Goal: Task Accomplishment & Management: Use online tool/utility

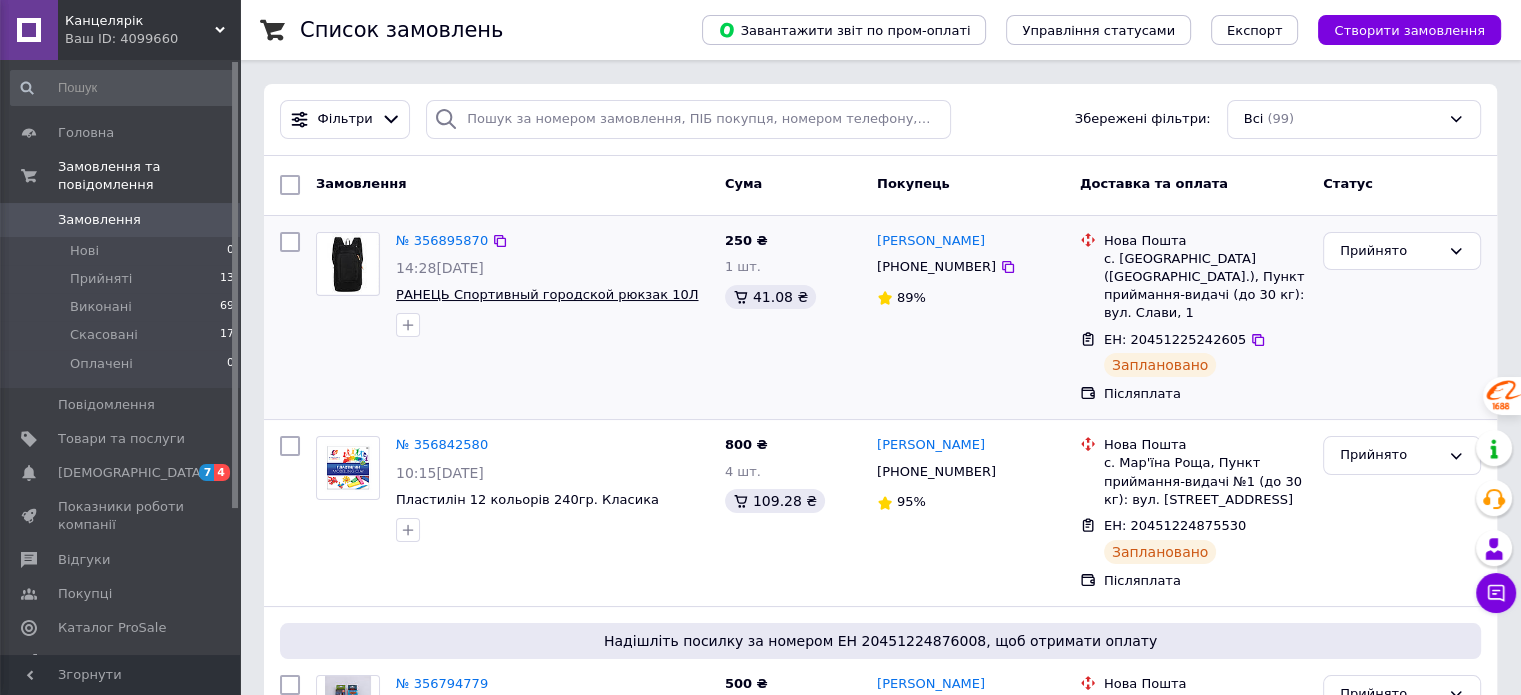
click at [461, 293] on span "РАНЕЦЬ Спортивный городской рюкзак 10Л" at bounding box center [547, 294] width 302 height 15
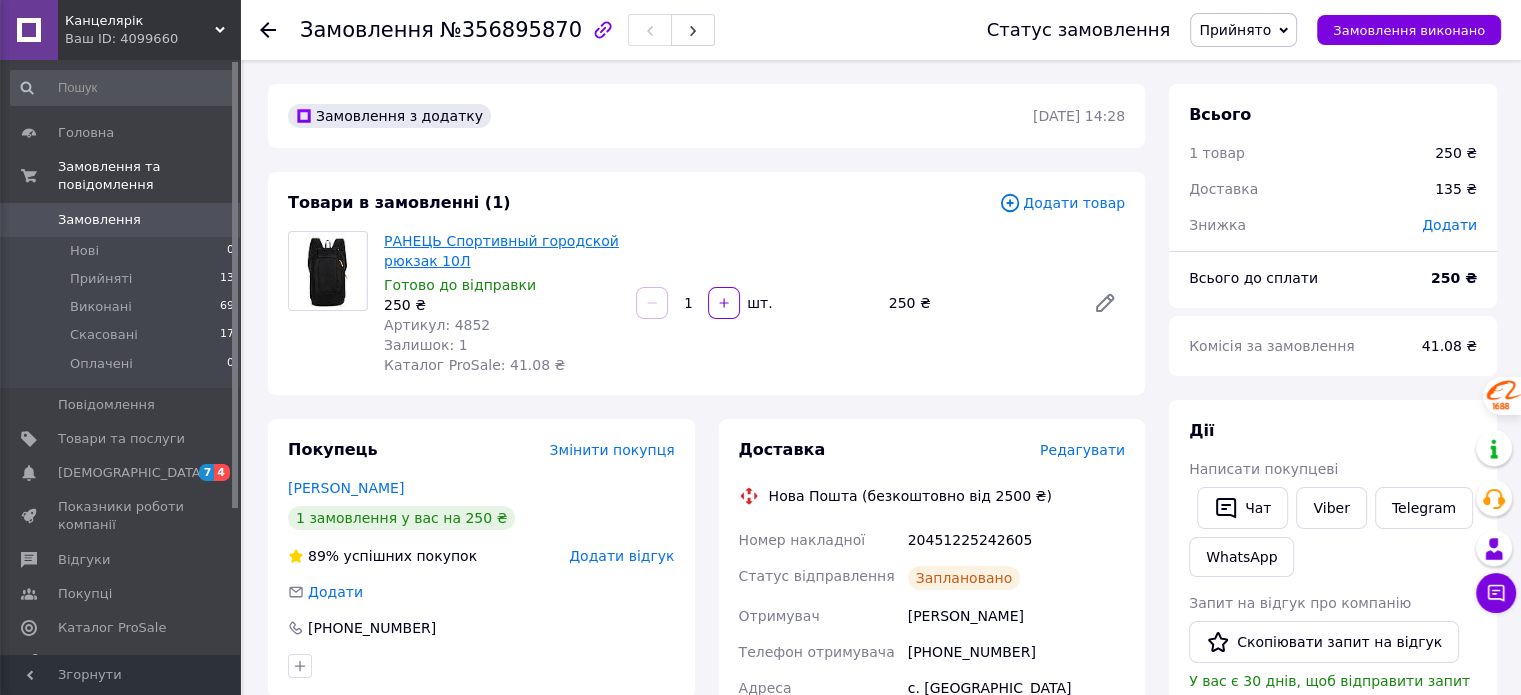
click at [486, 242] on link "РАНЕЦЬ Спортивный городской рюкзак 10Л" at bounding box center [501, 251] width 235 height 36
click at [332, 263] on img at bounding box center [328, 271] width 78 height 76
drag, startPoint x: 460, startPoint y: 263, endPoint x: 387, endPoint y: 240, distance: 76.5
click at [387, 240] on span "РАНЕЦЬ Спортивный городской рюкзак 10Л" at bounding box center [502, 251] width 236 height 40
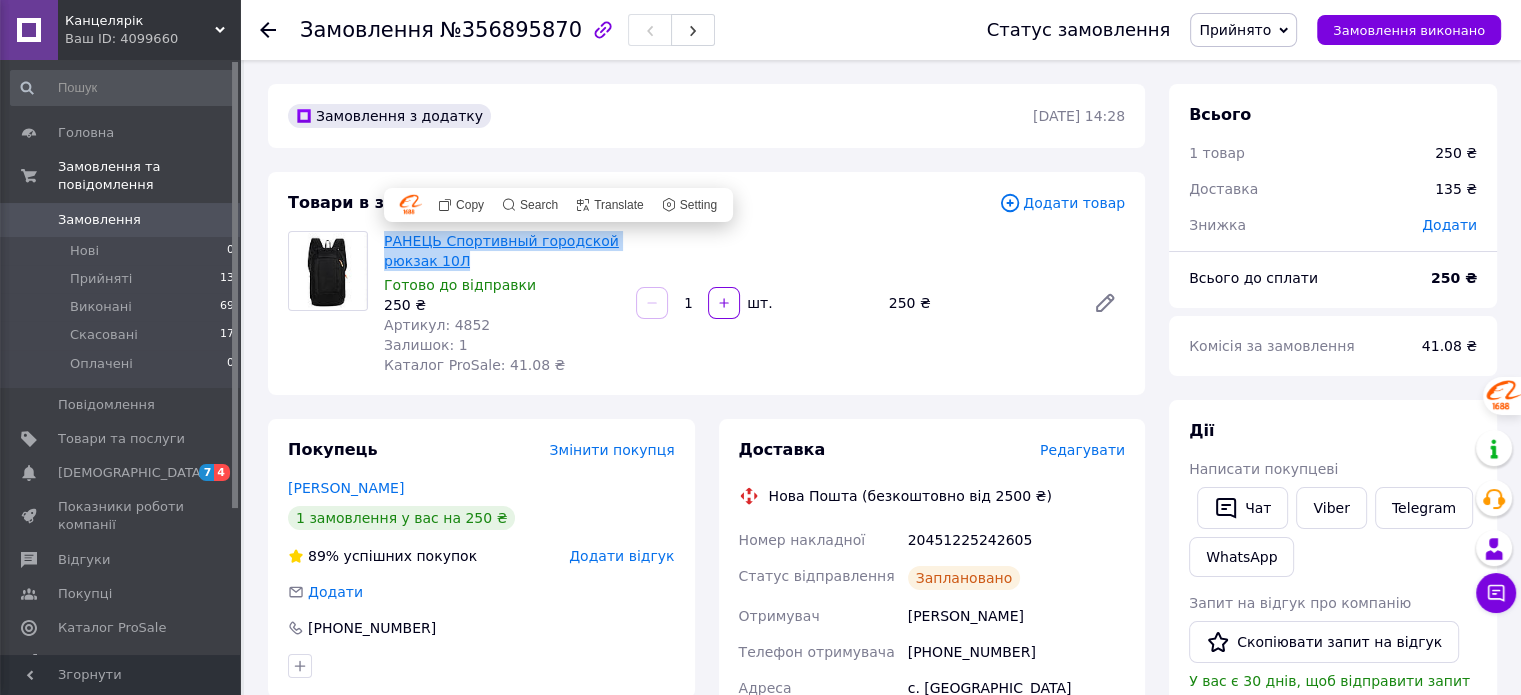
copy link "РАНЕЦЬ Спортивный городской рюкзак 10Л"
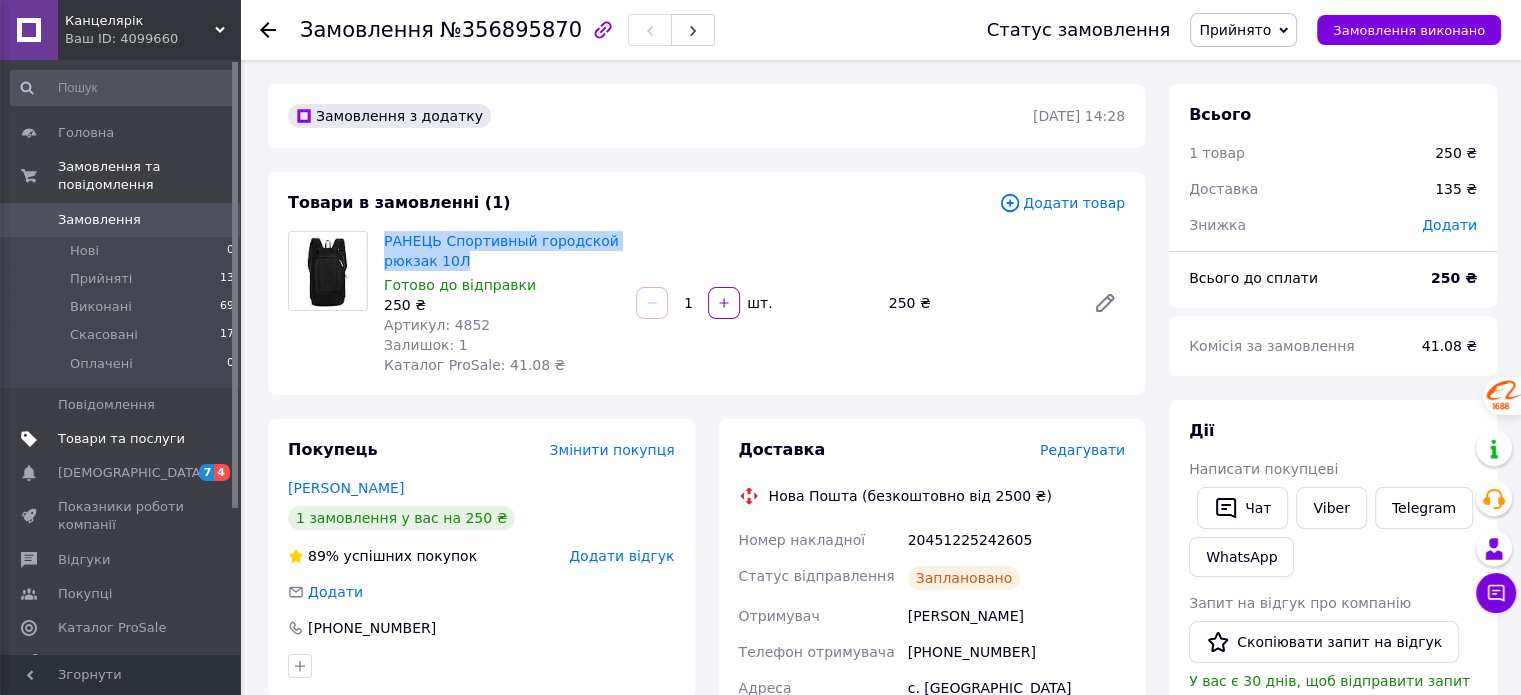
click at [97, 430] on span "Товари та послуги" at bounding box center [121, 439] width 127 height 18
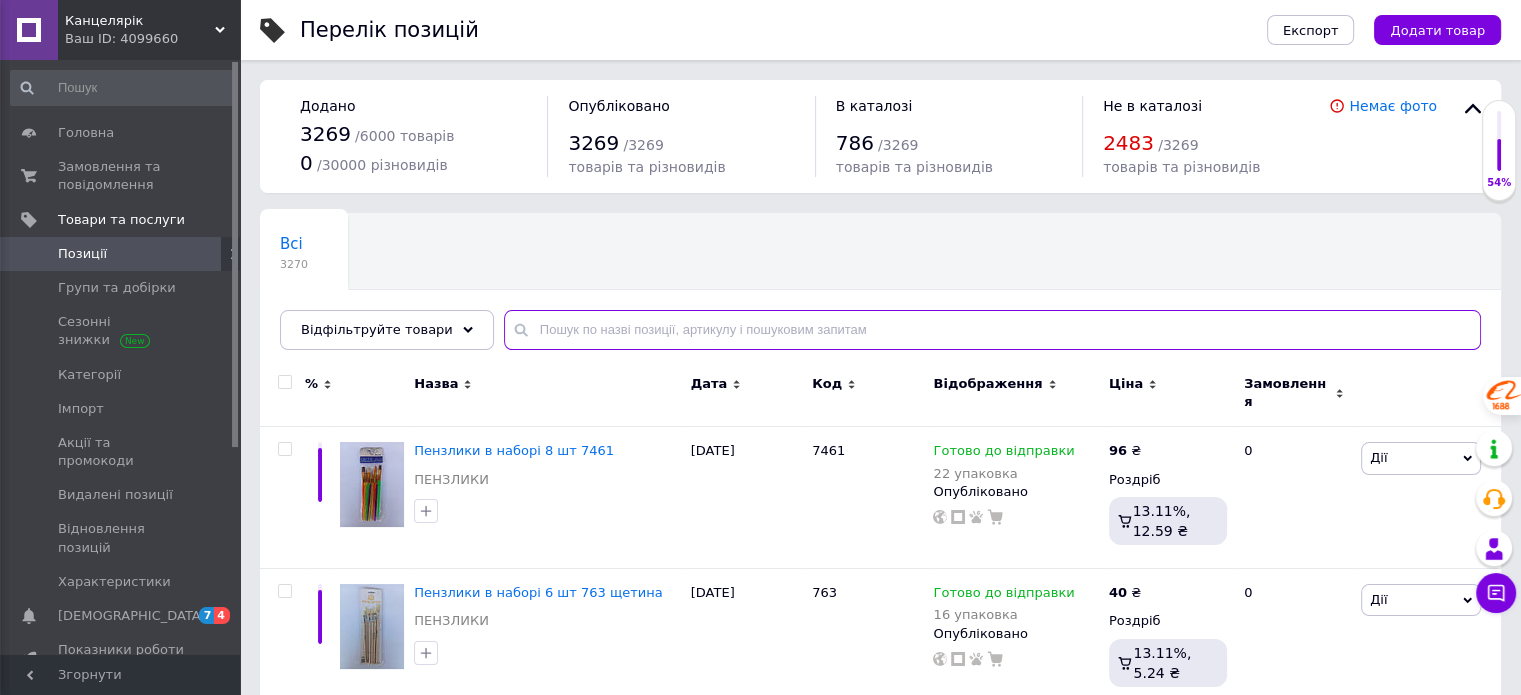
click at [556, 322] on input "text" at bounding box center [992, 330] width 977 height 40
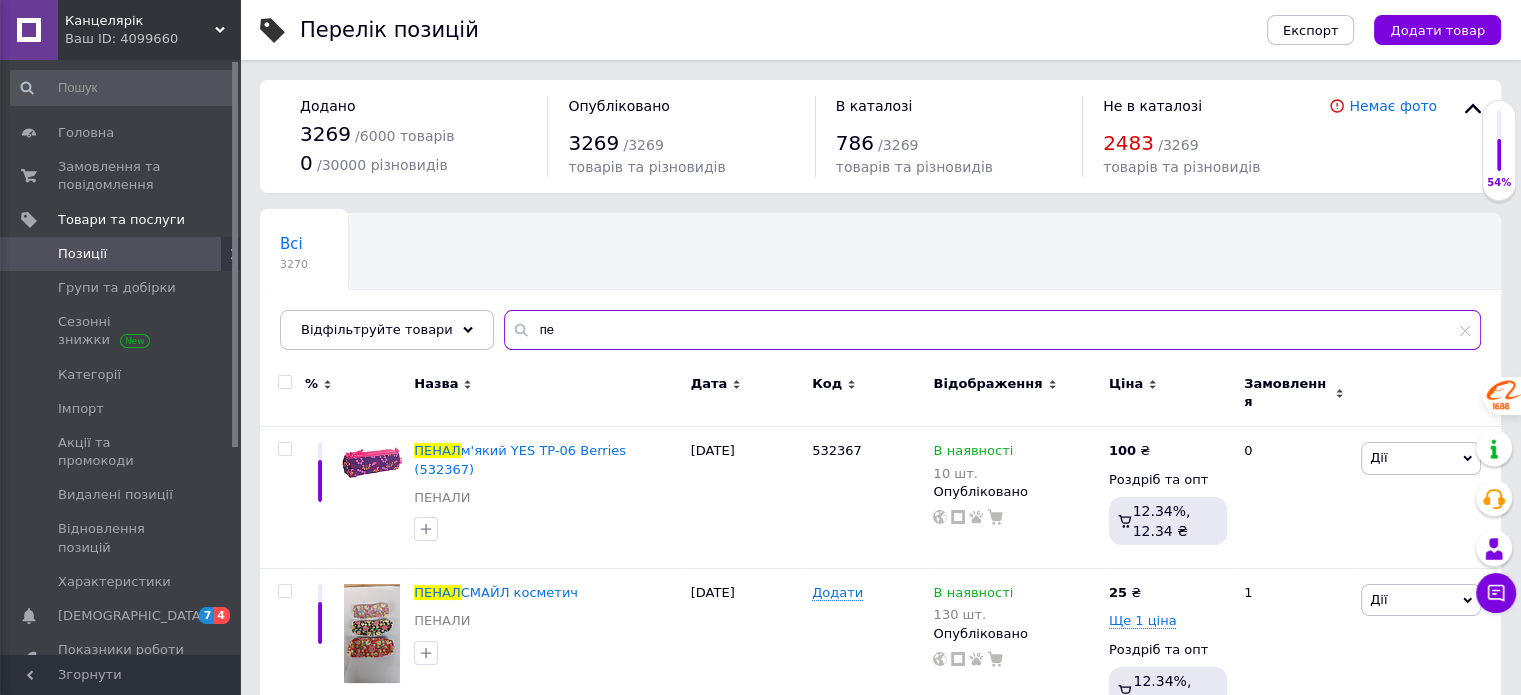
type input "п"
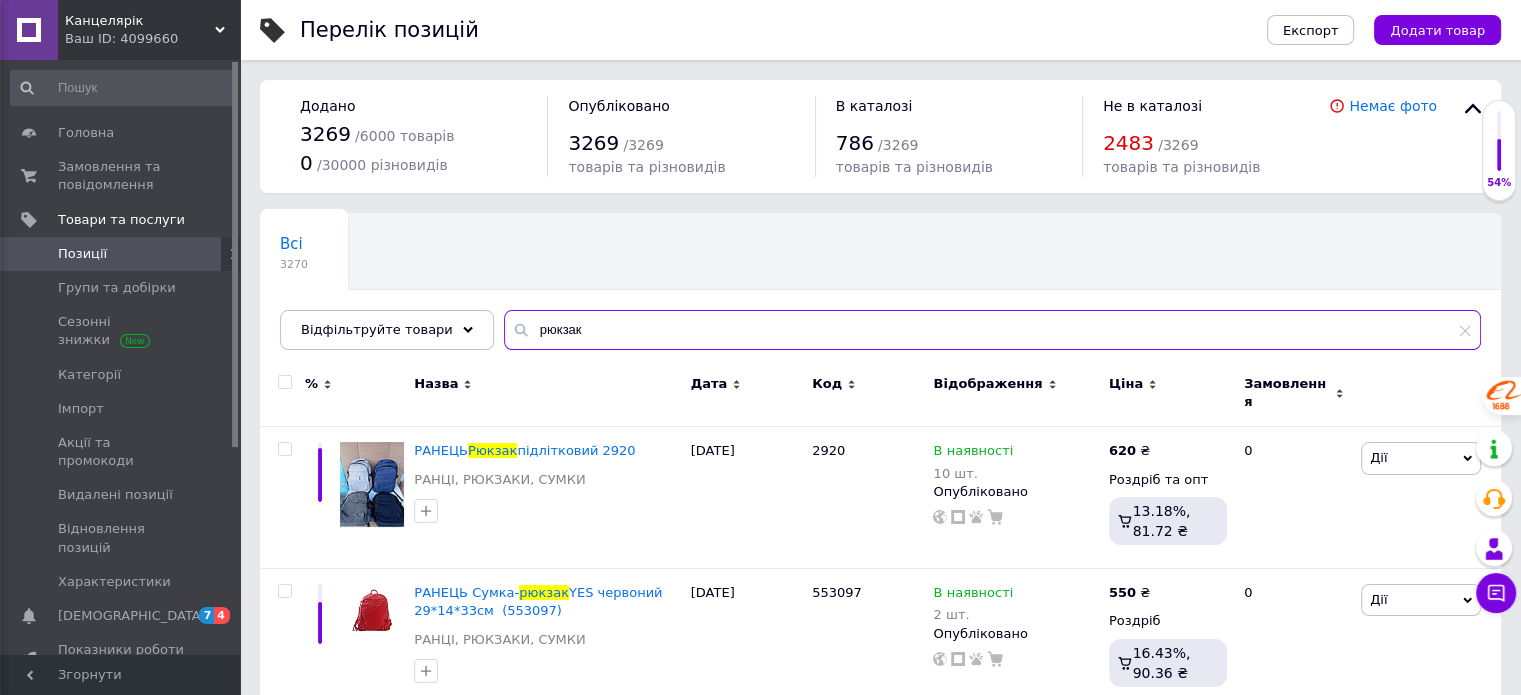
click at [556, 322] on input "рюкзак" at bounding box center [992, 330] width 977 height 40
type input "ранец"
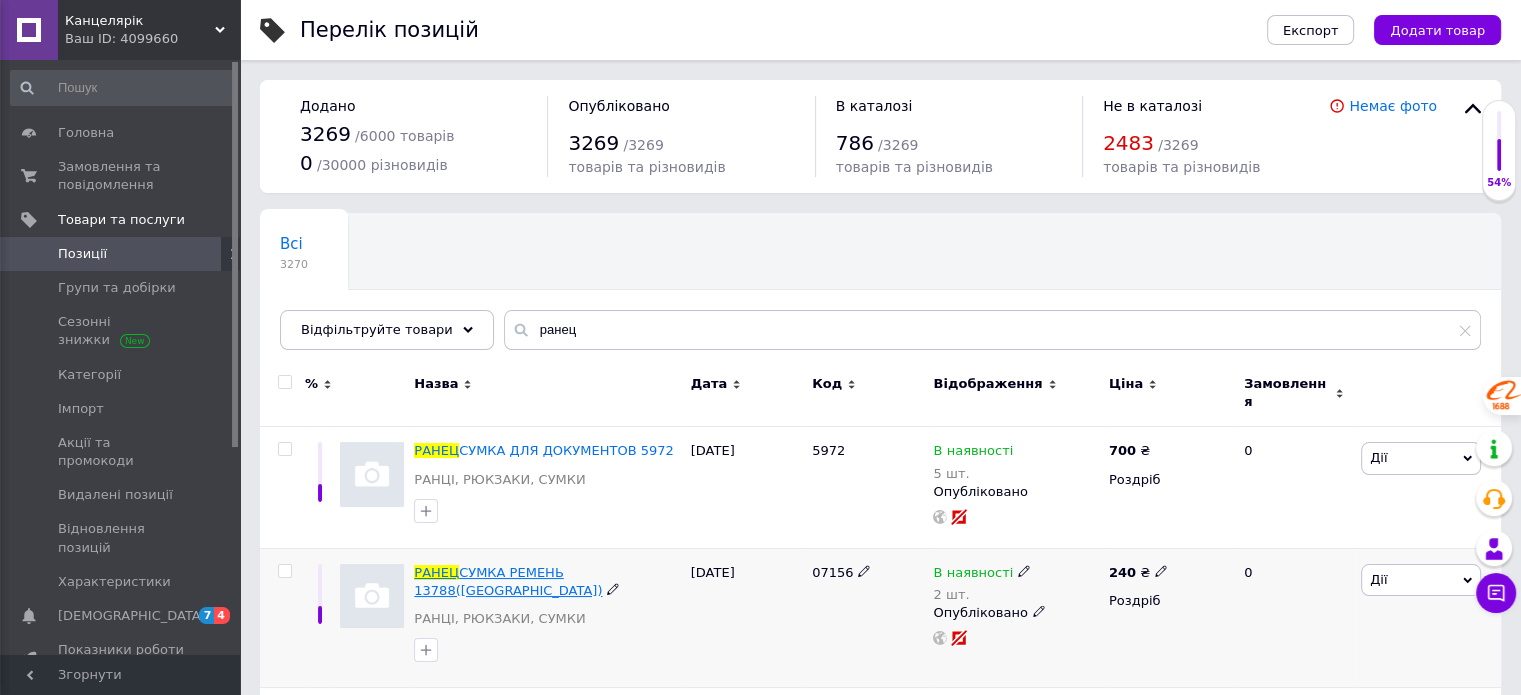
click at [547, 565] on span "СУМКА РЕМЕНЬ 13788([GEOGRAPHIC_DATA])" at bounding box center [508, 581] width 188 height 33
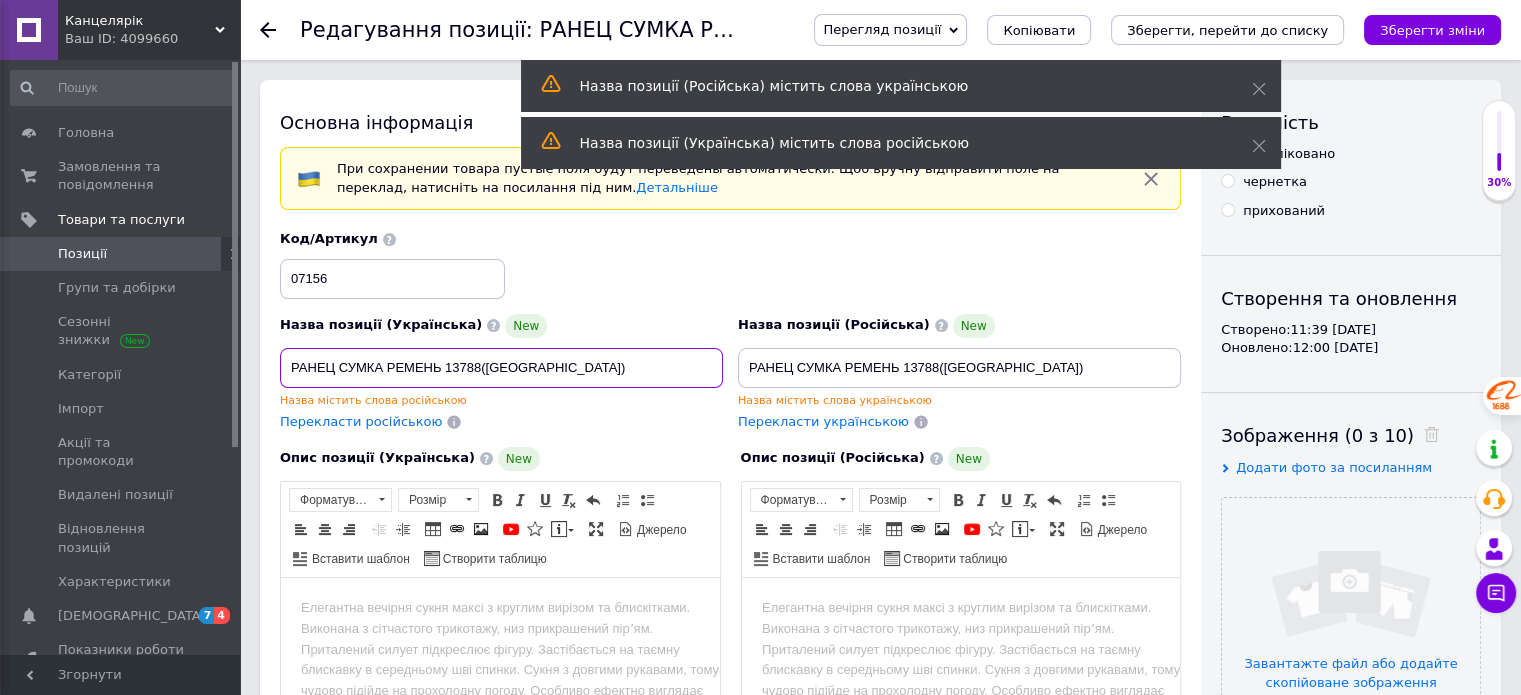
click at [475, 363] on input "РАНЕЦ СУМКА РЕМЕНЬ 13788([GEOGRAPHIC_DATA])" at bounding box center [501, 368] width 443 height 40
paste input "Ь Спортивный городской рюкзак 10Л"
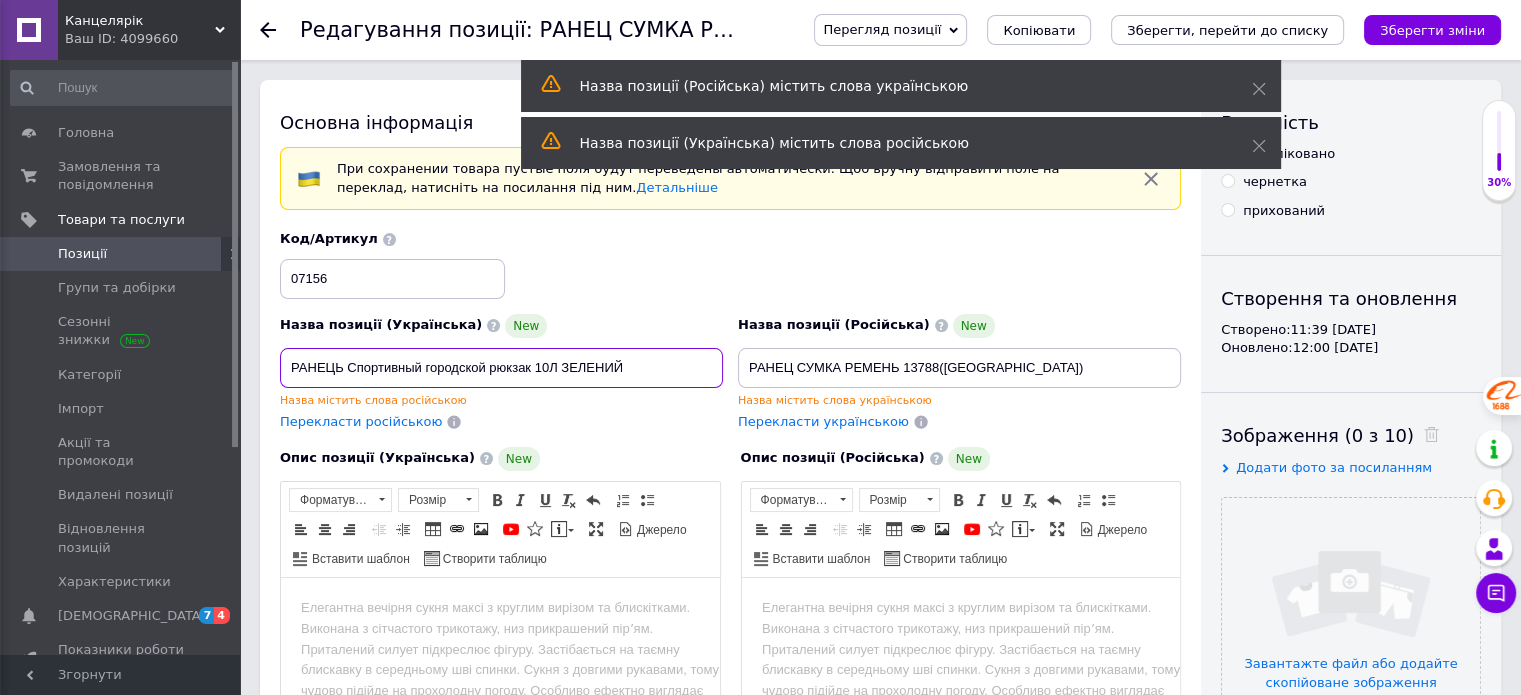
type input "РАНЕЦЬ Спортивный городской рюкзак 10Л ЗЕЛЕНИЙ"
drag, startPoint x: 1022, startPoint y: 366, endPoint x: 732, endPoint y: 360, distance: 290.0
click at [732, 360] on div "Назва позиції (Російська) New РАНЕЦ СУМКА РЕМЕНЬ 13788(БАНАНКА) Назва містить с…" at bounding box center [960, 372] width 458 height 133
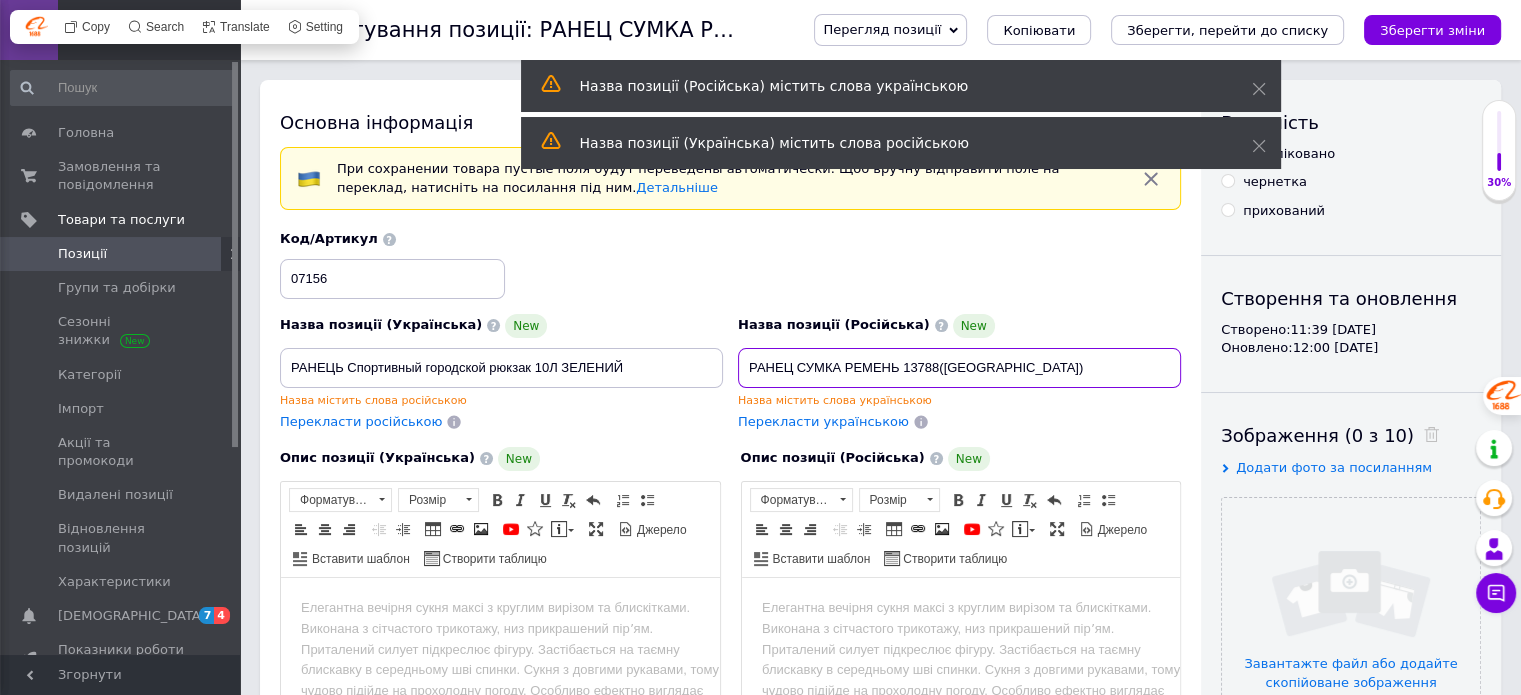
paste input "Ь Спортивный городской рюкзак 10Л"
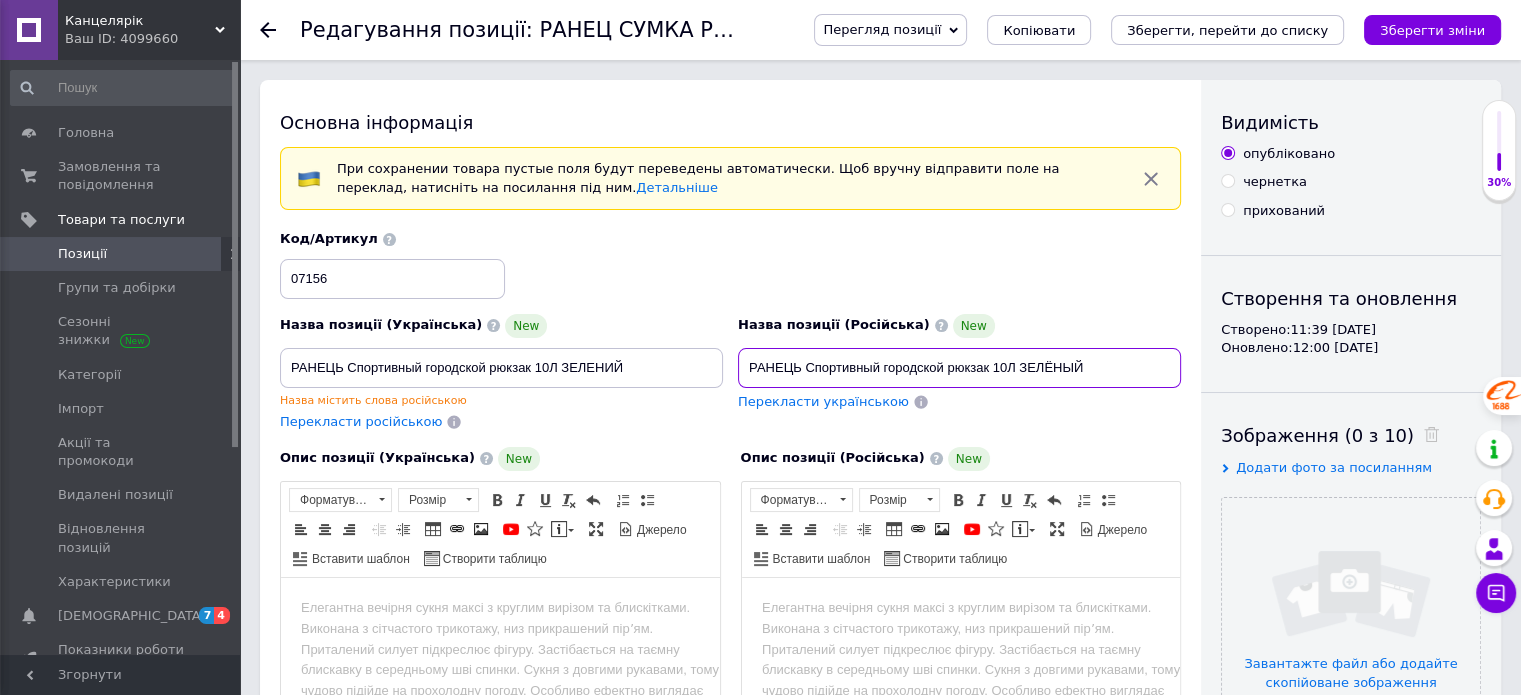
click at [800, 368] on input "РАНЕЦЬ Спортивный городской рюкзак 10Л ЗЕЛЁНЫЙ" at bounding box center [959, 368] width 443 height 40
type input "РАНЕЦ Спортивный городской рюкзак 10Л ЗЕЛЁНЫЙ"
click at [412, 368] on input "РАНЕЦЬ Спортивный городской рюкзак 10Л ЗЕЛЕНИЙ" at bounding box center [501, 368] width 443 height 40
click at [356, 371] on input "РАНЕЦЬ Спортивний городской рюкзак 10Л ЗЕЛЕНИЙ" at bounding box center [501, 368] width 443 height 40
click at [472, 361] on input "РАНЕЦЬ спортивний городской рюкзак 10Л ЗЕЛЕНИЙ" at bounding box center [501, 368] width 443 height 40
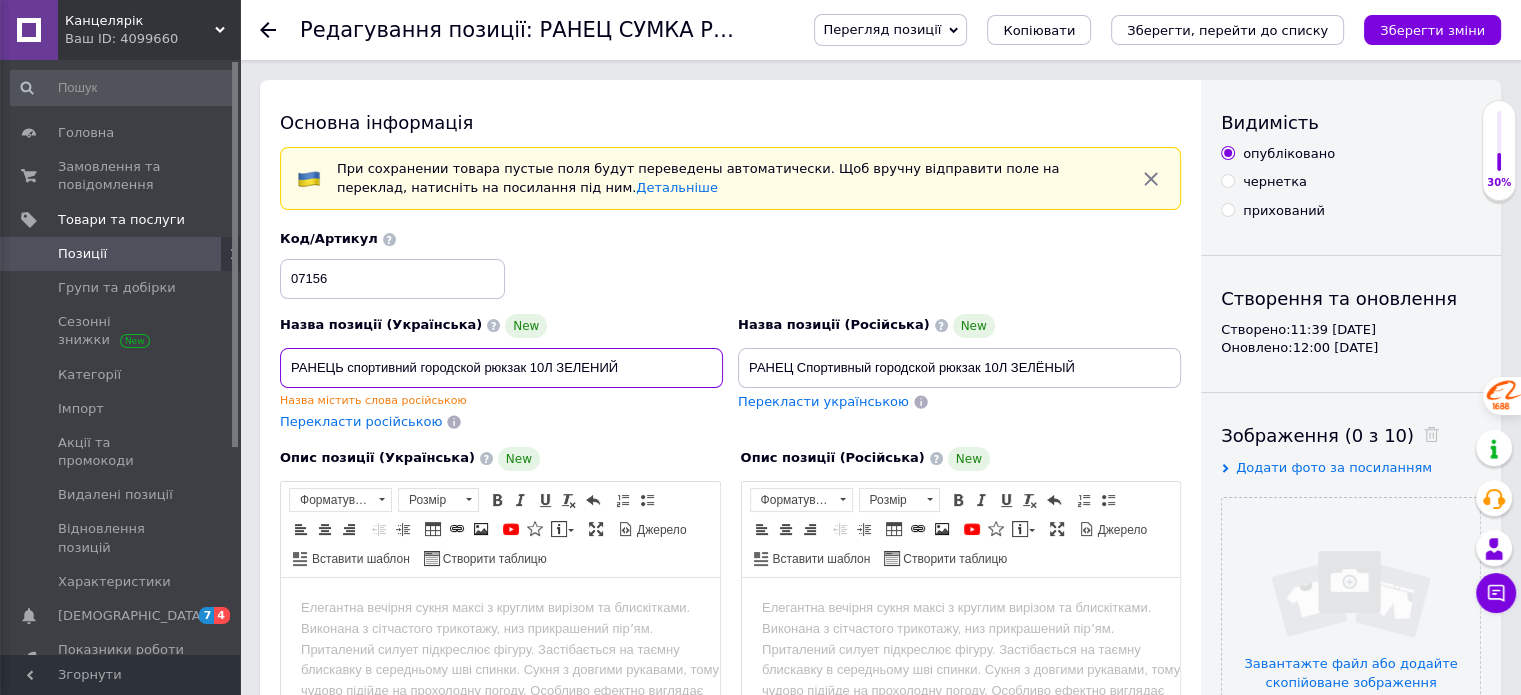
click at [472, 361] on input "РАНЕЦЬ спортивний городской рюкзак 10Л ЗЕЛЕНИЙ" at bounding box center [501, 368] width 443 height 40
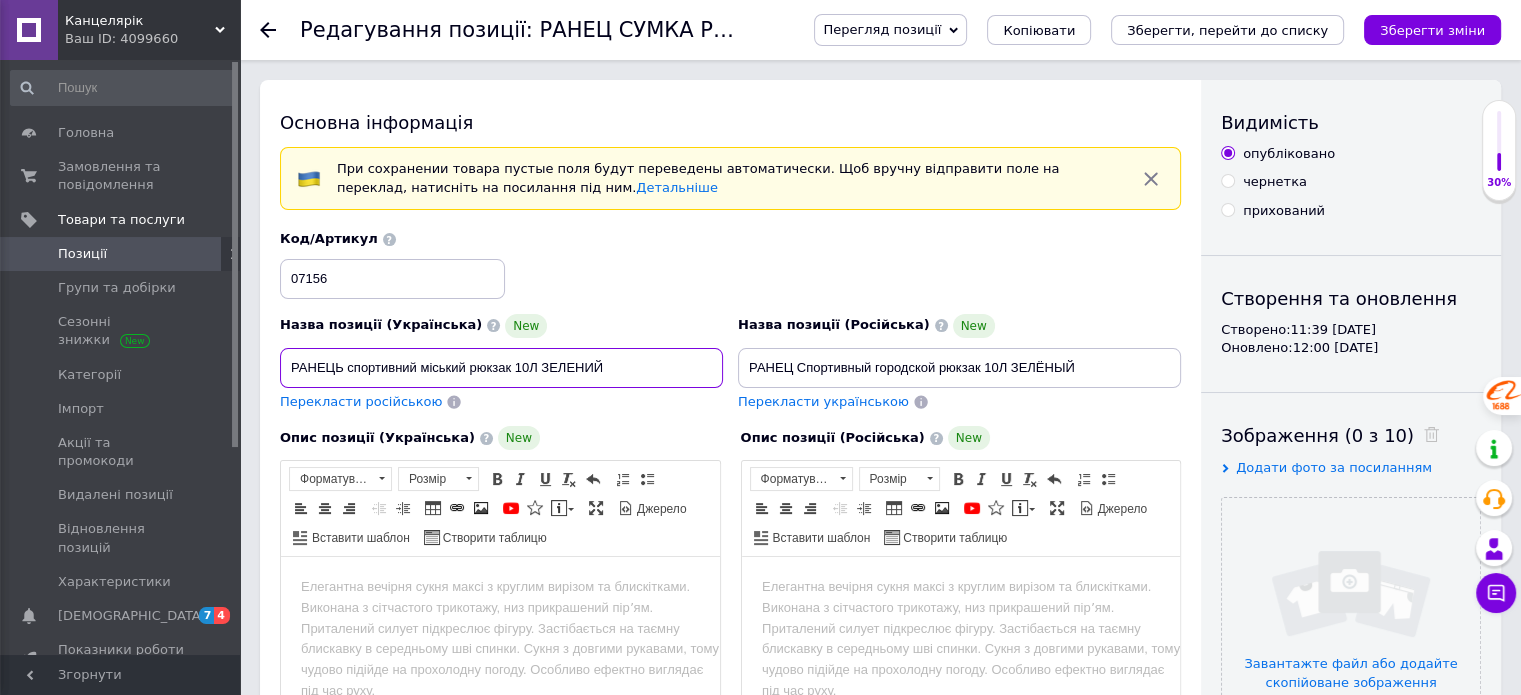
click at [472, 361] on input "РАНЕЦЬ спортивний міський рюкзак 10Л ЗЕЛЕНИЙ" at bounding box center [501, 368] width 443 height 40
click at [349, 363] on input "РАНЕЦЬ спортивний міський 10Л ЗЕЛЕНИЙ" at bounding box center [501, 368] width 443 height 40
paste input "юкзак"
type input "Ранец, рюкзак спортивний міський 10Л ЗЕЛЕНИЙ"
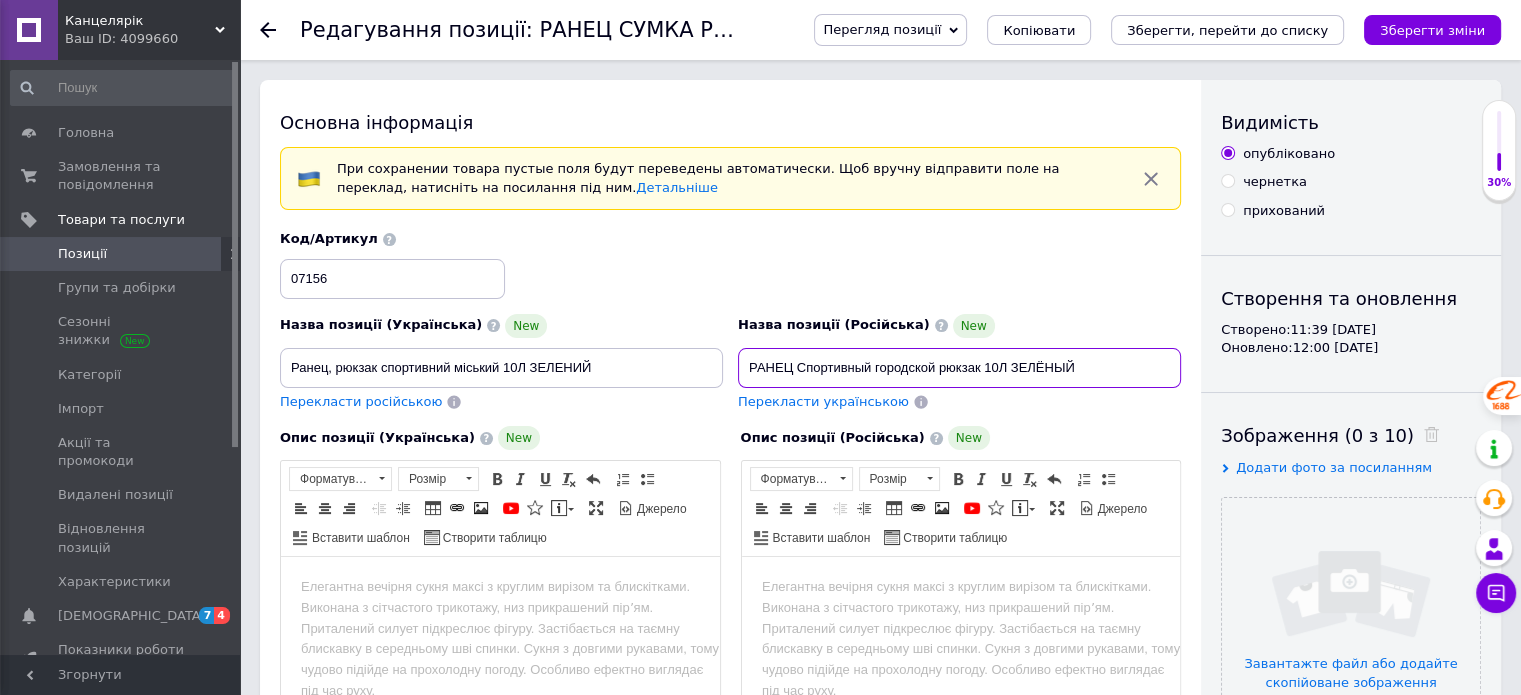
click at [767, 359] on input "РАНЕЦ Спортивный городской рюкзак 10Л ЗЕЛЁНЫЙ" at bounding box center [959, 368] width 443 height 40
click at [943, 364] on input "Ранец Спортивный городской рюкзак 10Л ЗЕЛЁНЫЙ" at bounding box center [959, 368] width 443 height 40
click at [786, 365] on input "Ранец Спортивный городской 10Л ЗЕЛЁНЫЙ" at bounding box center [959, 368] width 443 height 40
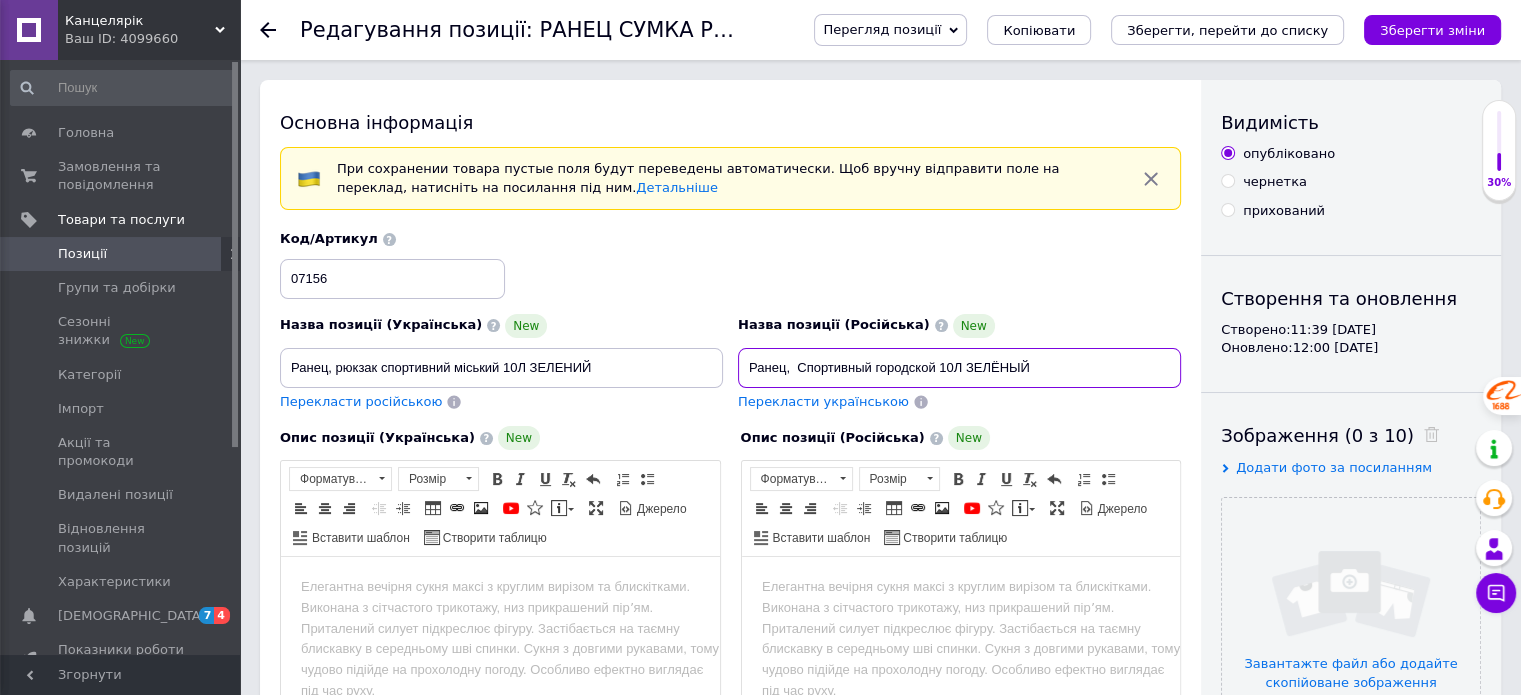
paste input "рюкзак"
click at [848, 369] on input "Ранец, рюкзак Спортивный городской 10Л ЗЕЛЁНЫЙ" at bounding box center [959, 368] width 443 height 40
type input "Ранец, рюкзак спортивный городской 10Л ЗЕЛЁНЫЙ"
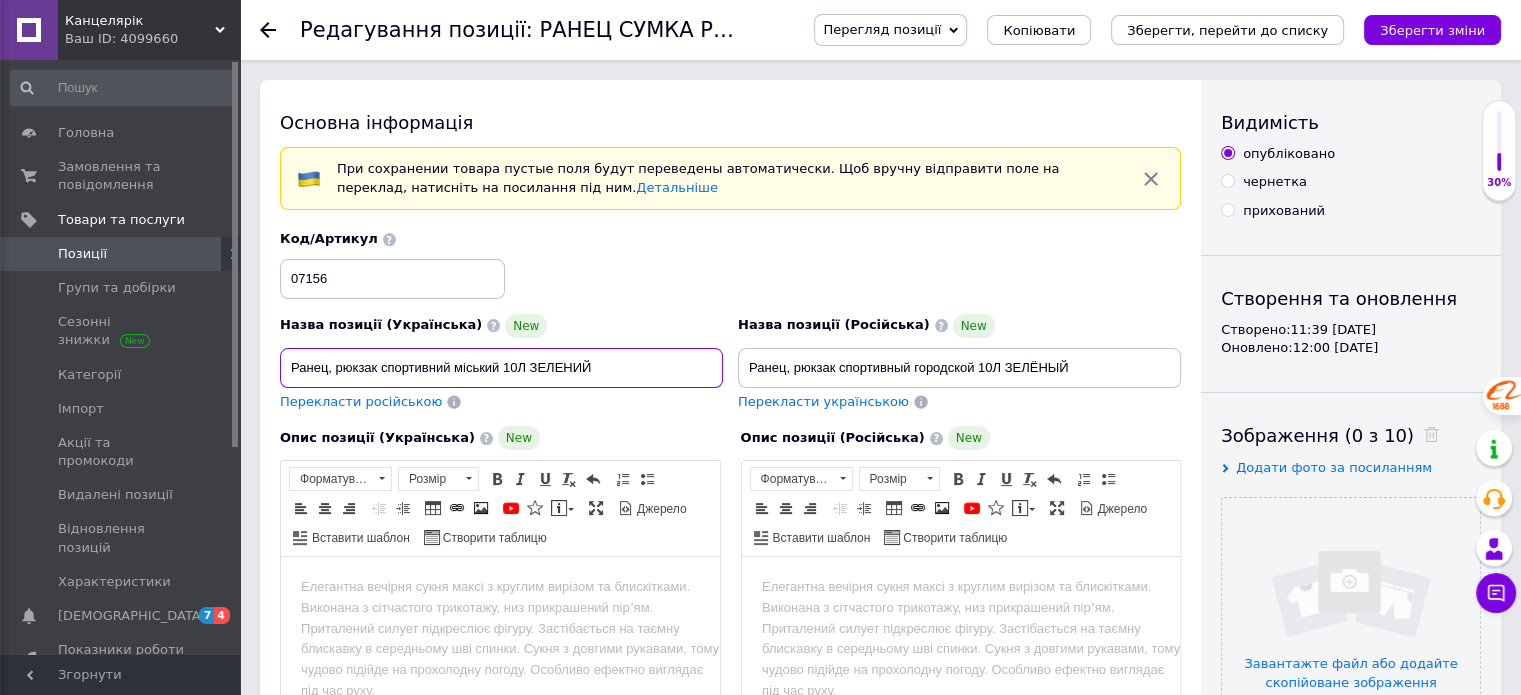
click at [548, 363] on input "Ранец, рюкзак спортивний міський 10Л ЗЕЛЕНИЙ" at bounding box center [501, 368] width 443 height 40
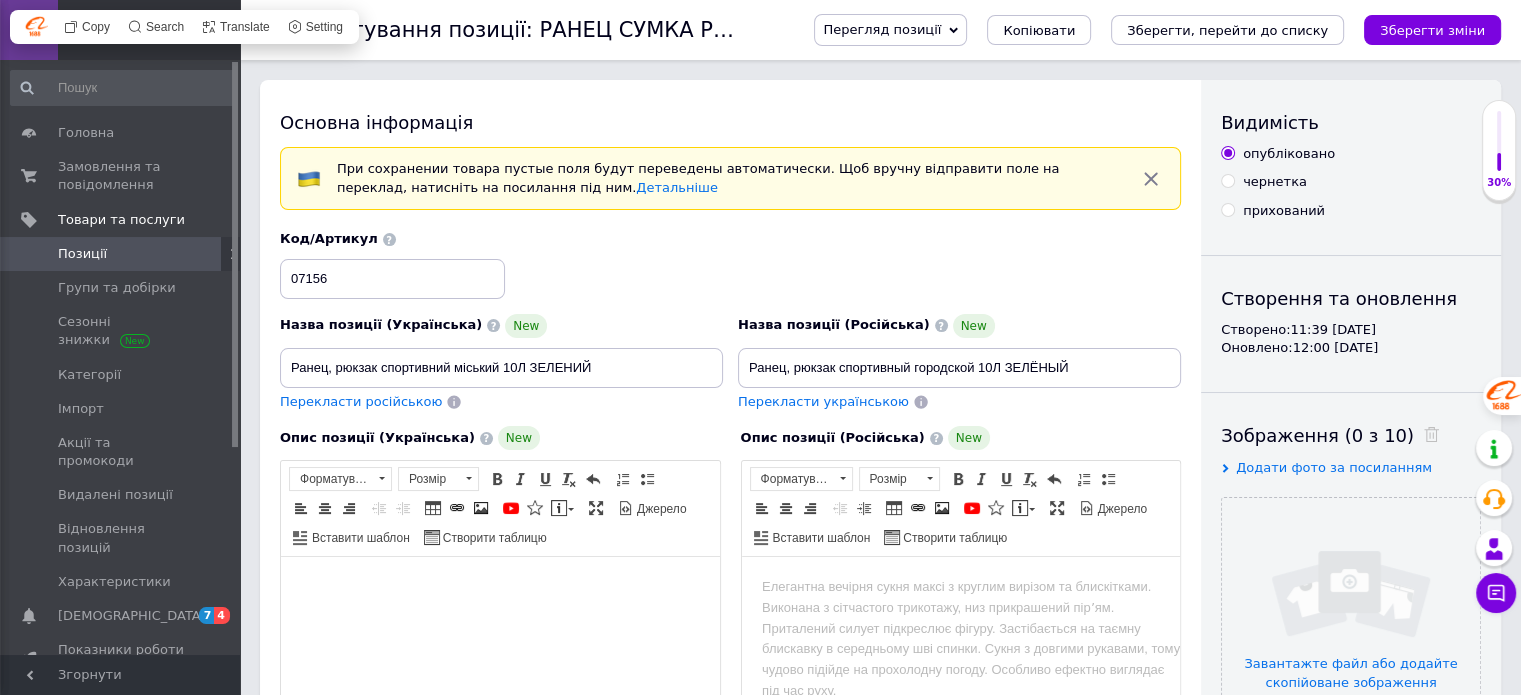
click at [529, 618] on html at bounding box center [500, 587] width 439 height 61
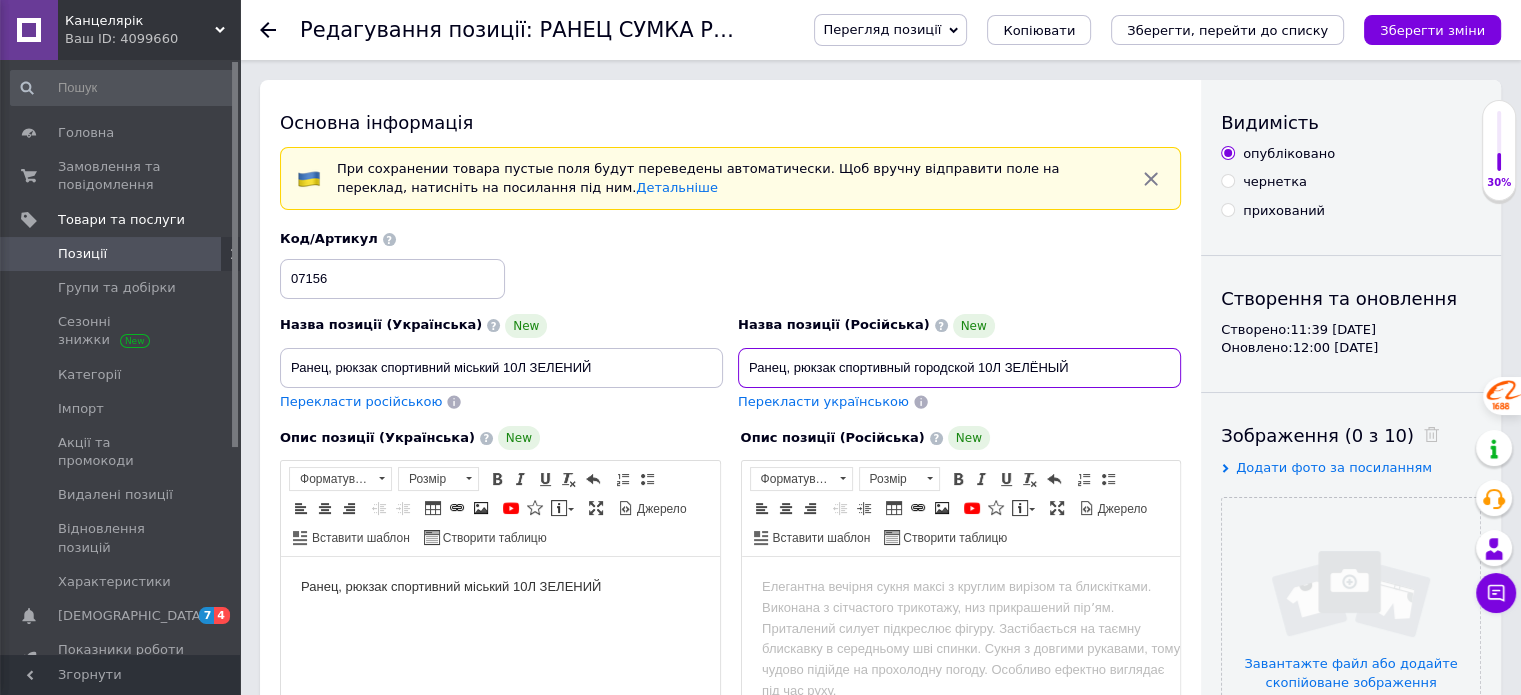
click at [901, 362] on input "Ранец, рюкзак спортивный городской 10Л ЗЕЛЁНЫЙ" at bounding box center [959, 368] width 443 height 40
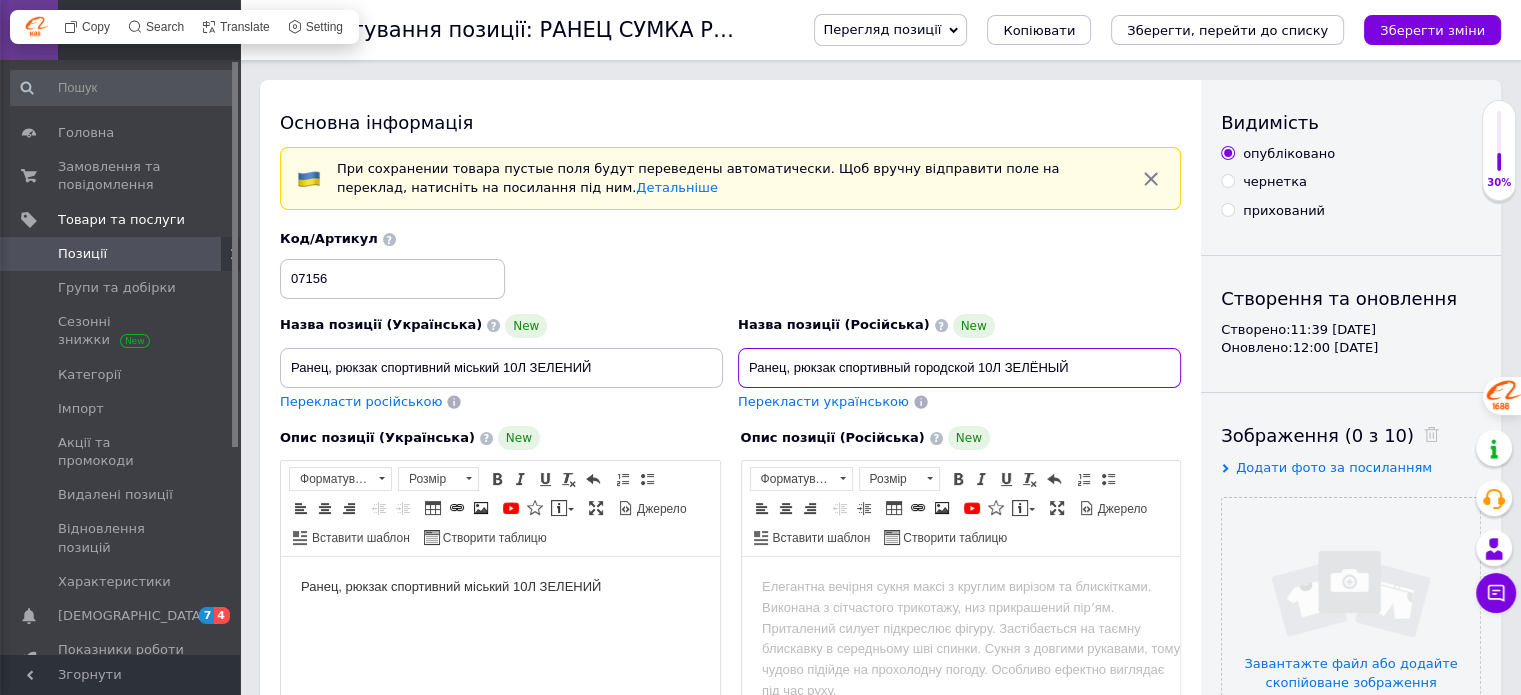
click at [901, 362] on input "Ранец, рюкзак спортивный городской 10Л ЗЕЛЁНЫЙ" at bounding box center [959, 368] width 443 height 40
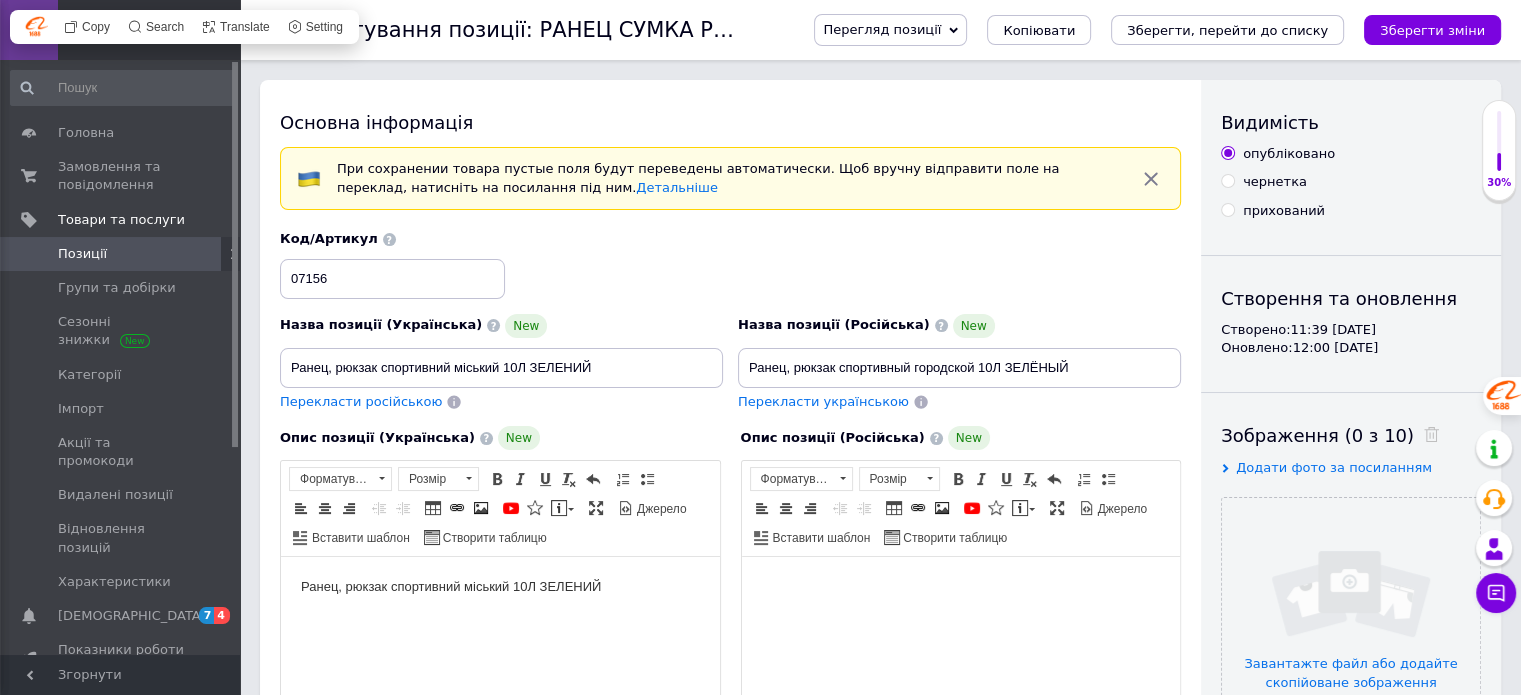
click at [919, 608] on html at bounding box center [960, 587] width 439 height 61
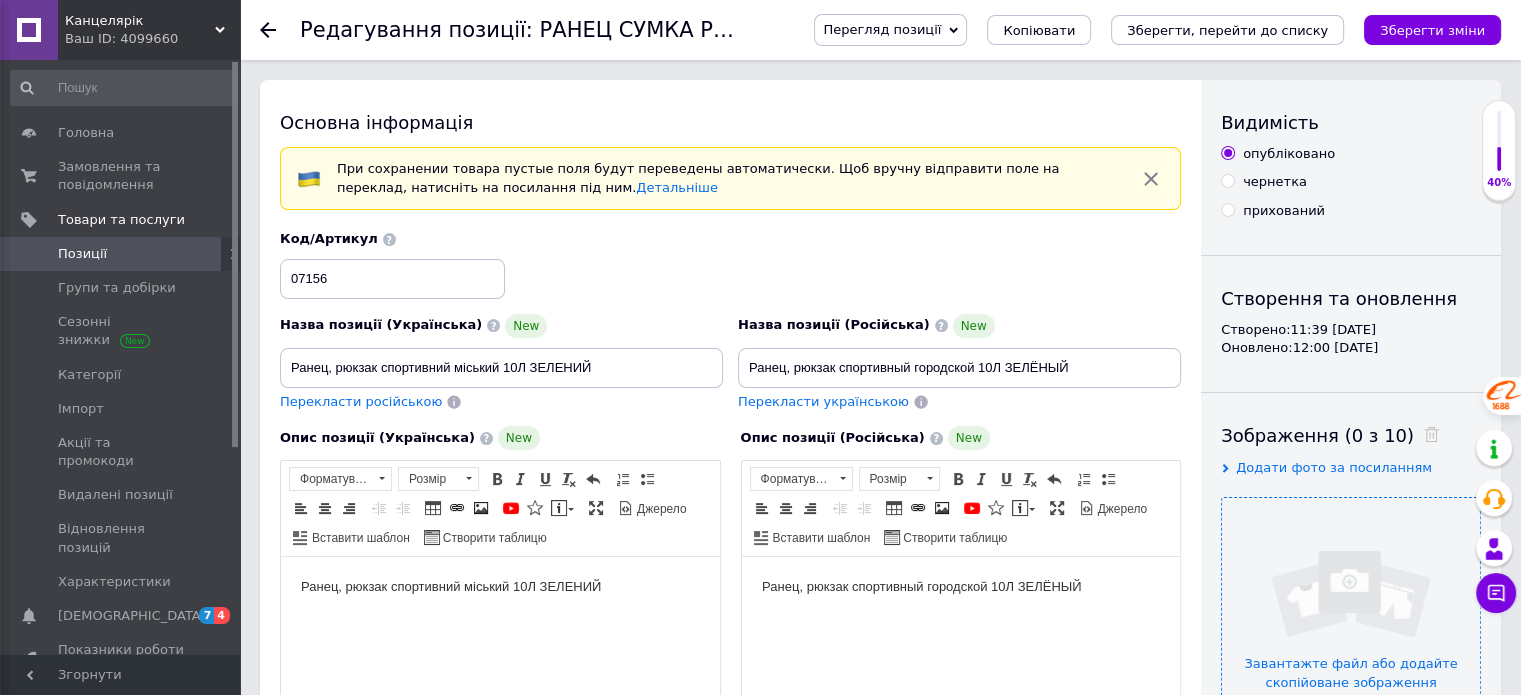
click at [1352, 522] on input "file" at bounding box center [1351, 627] width 258 height 258
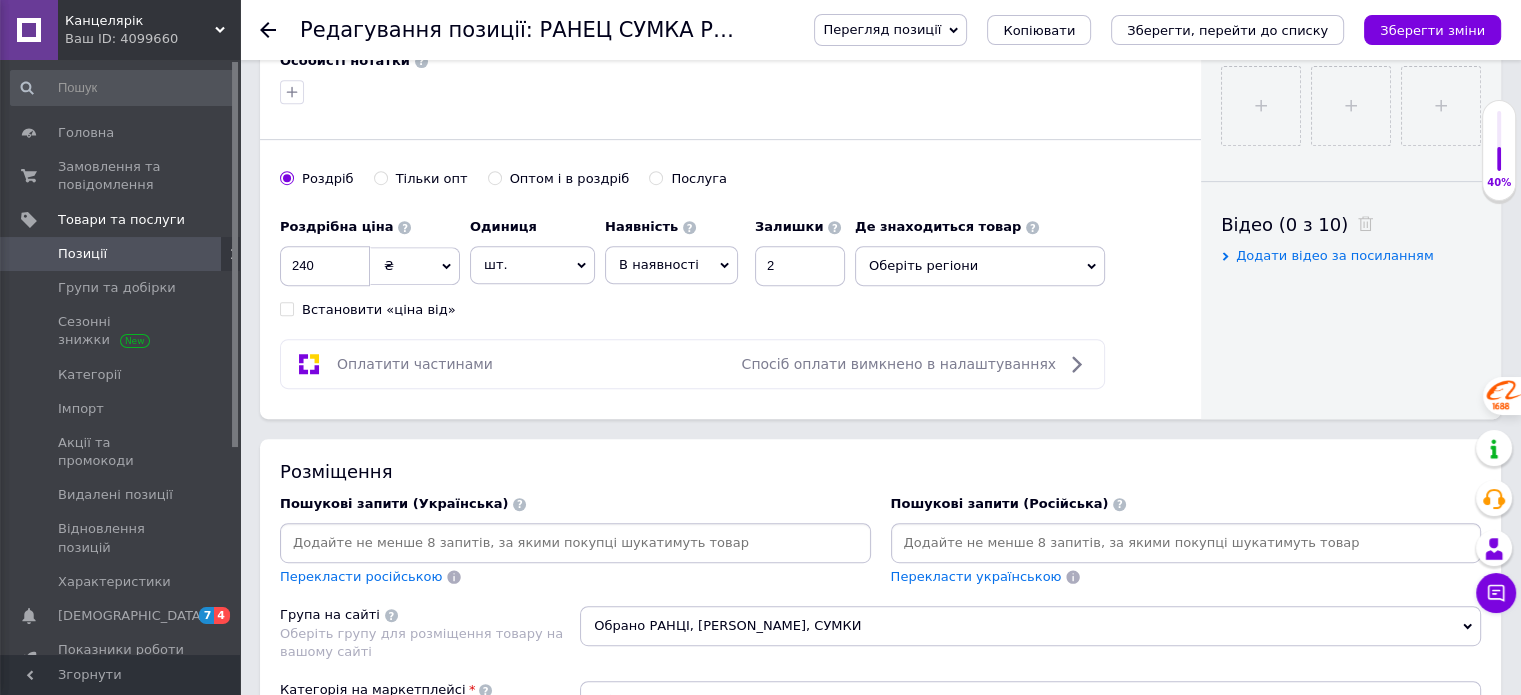
scroll to position [885, 0]
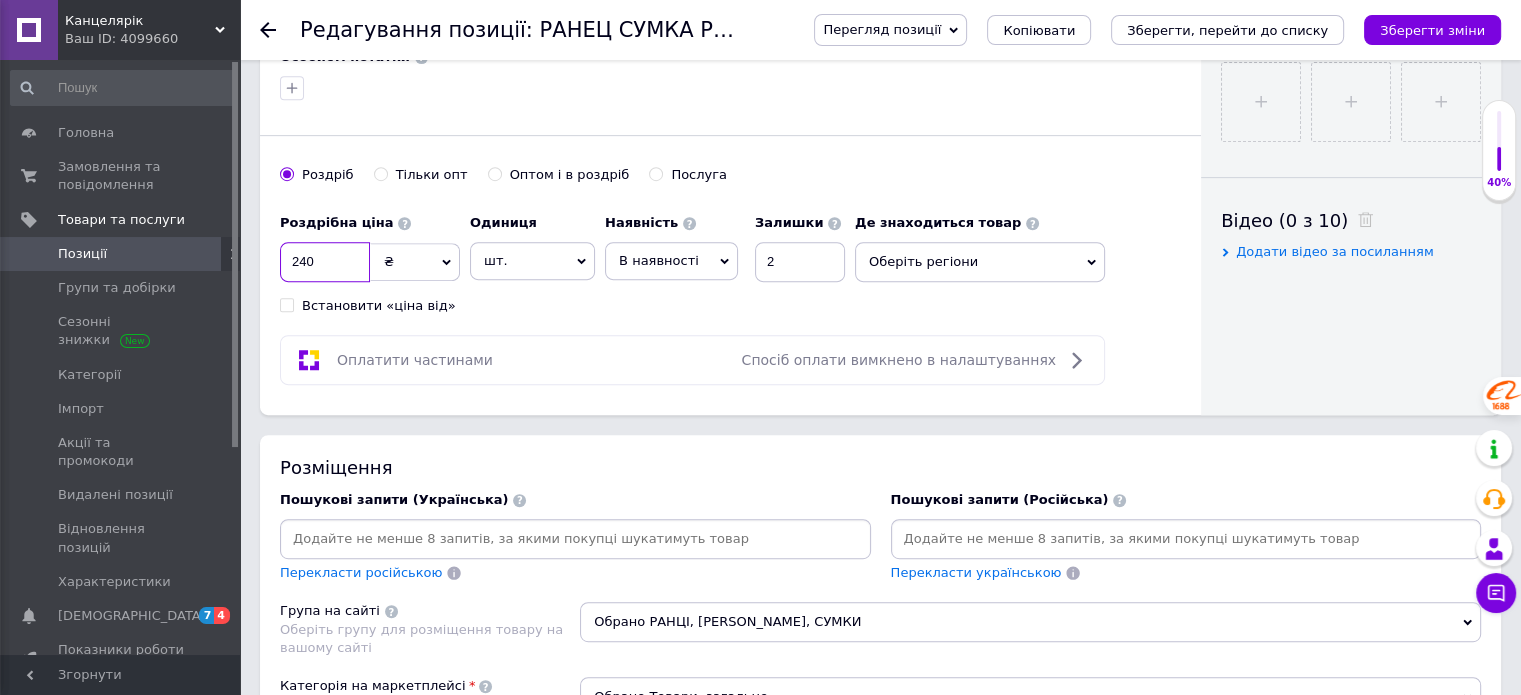
click at [352, 247] on input "240" at bounding box center [325, 262] width 90 height 40
type input "250"
click at [891, 264] on span "Оберіть регіони" at bounding box center [980, 262] width 250 height 40
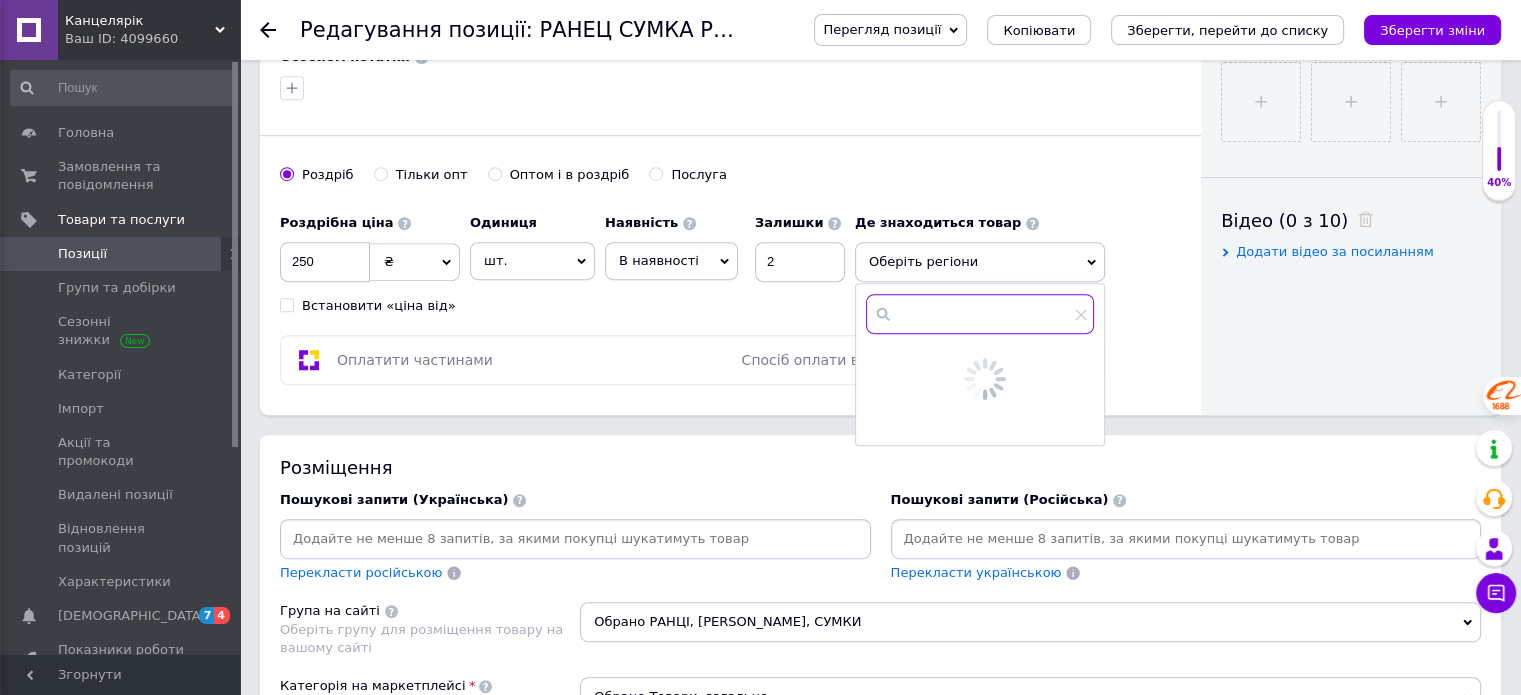
click at [904, 317] on input "text" at bounding box center [980, 314] width 228 height 40
type input "слов"
click at [880, 357] on input "checkbox" at bounding box center [882, 361] width 13 height 13
checkbox input "true"
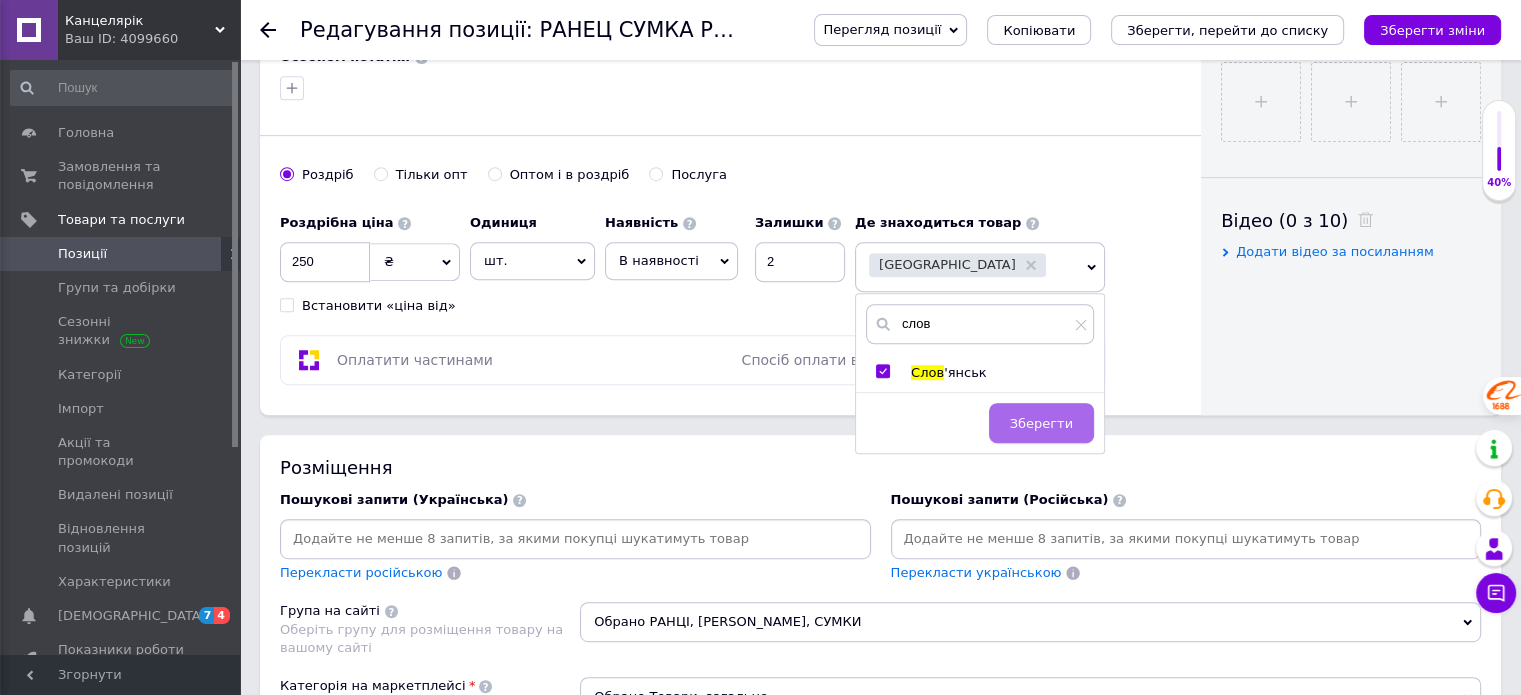
click at [1062, 426] on span "Зберегти" at bounding box center [1041, 423] width 63 height 15
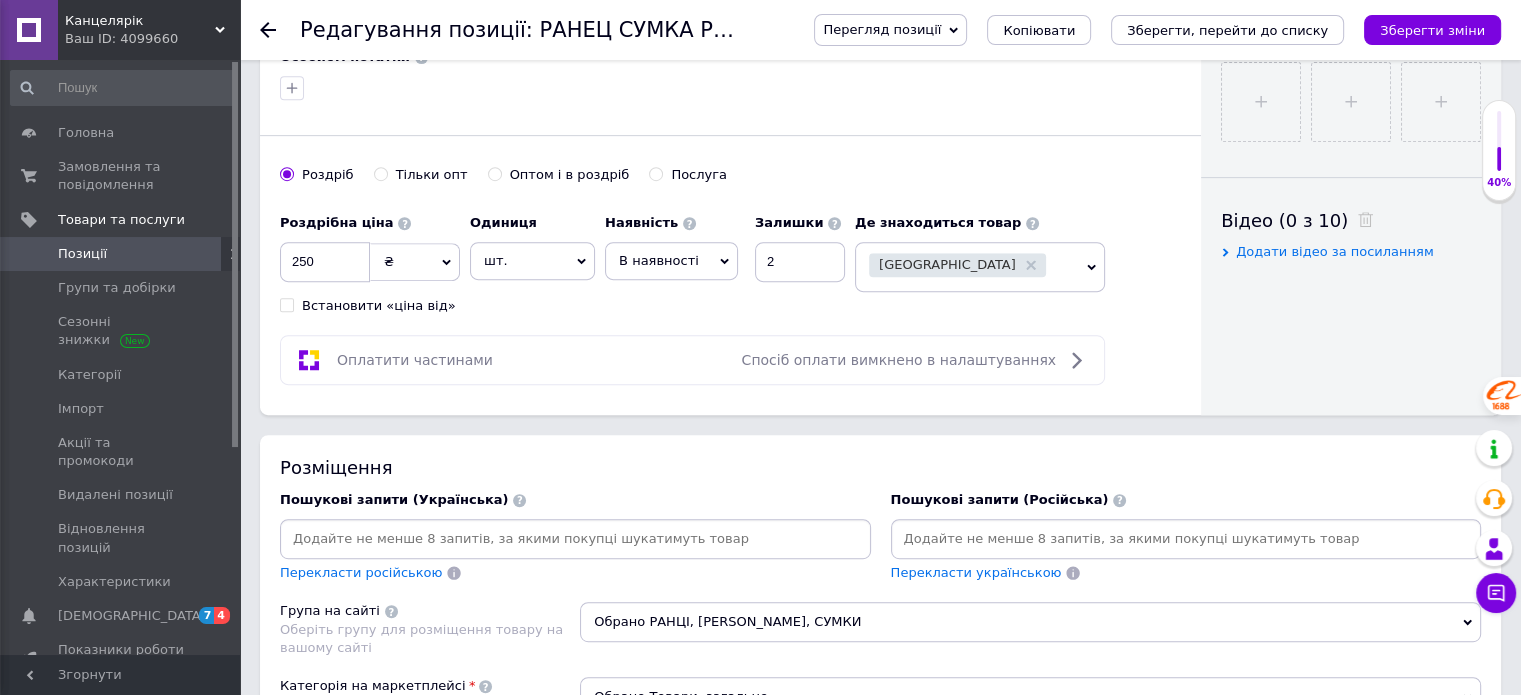
click at [719, 242] on span "В наявності" at bounding box center [671, 261] width 133 height 38
click at [651, 371] on li "Готово до відправки" at bounding box center [671, 386] width 131 height 46
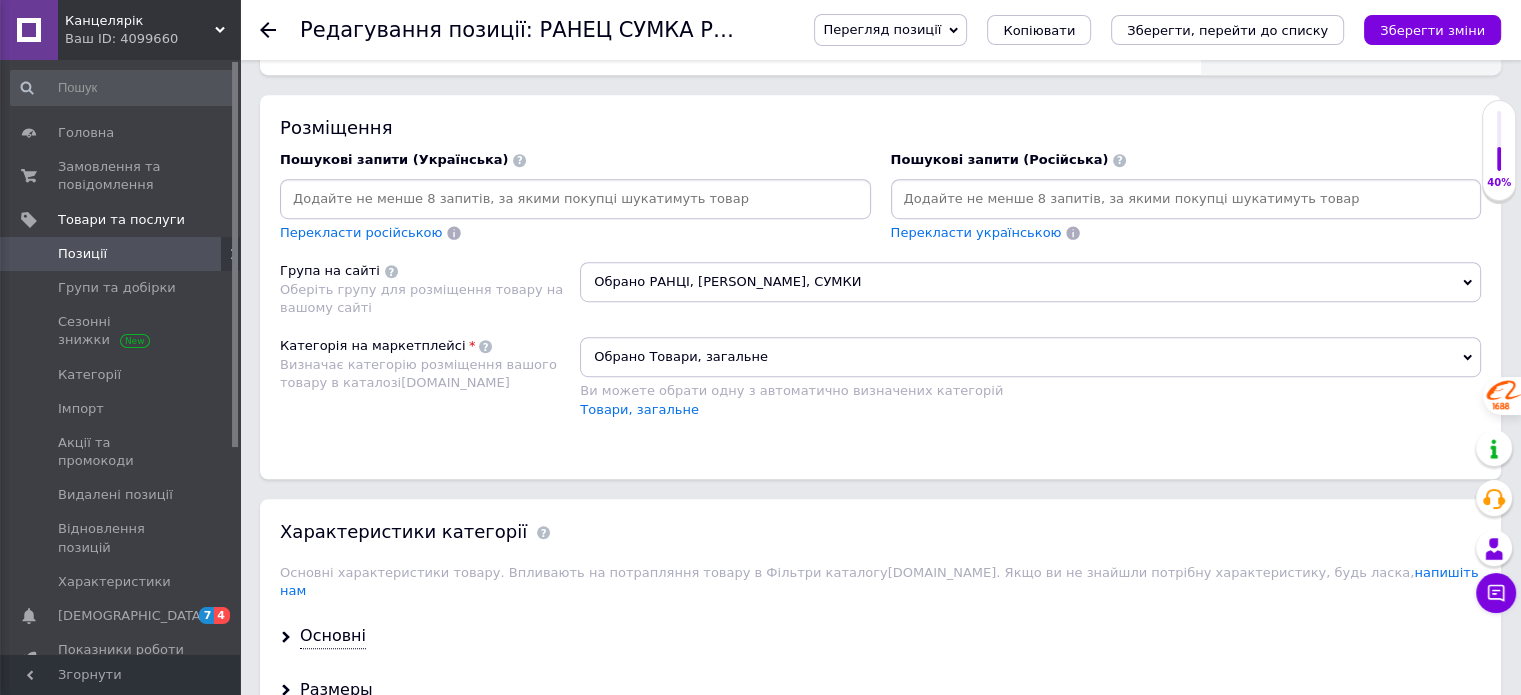
scroll to position [1371, 0]
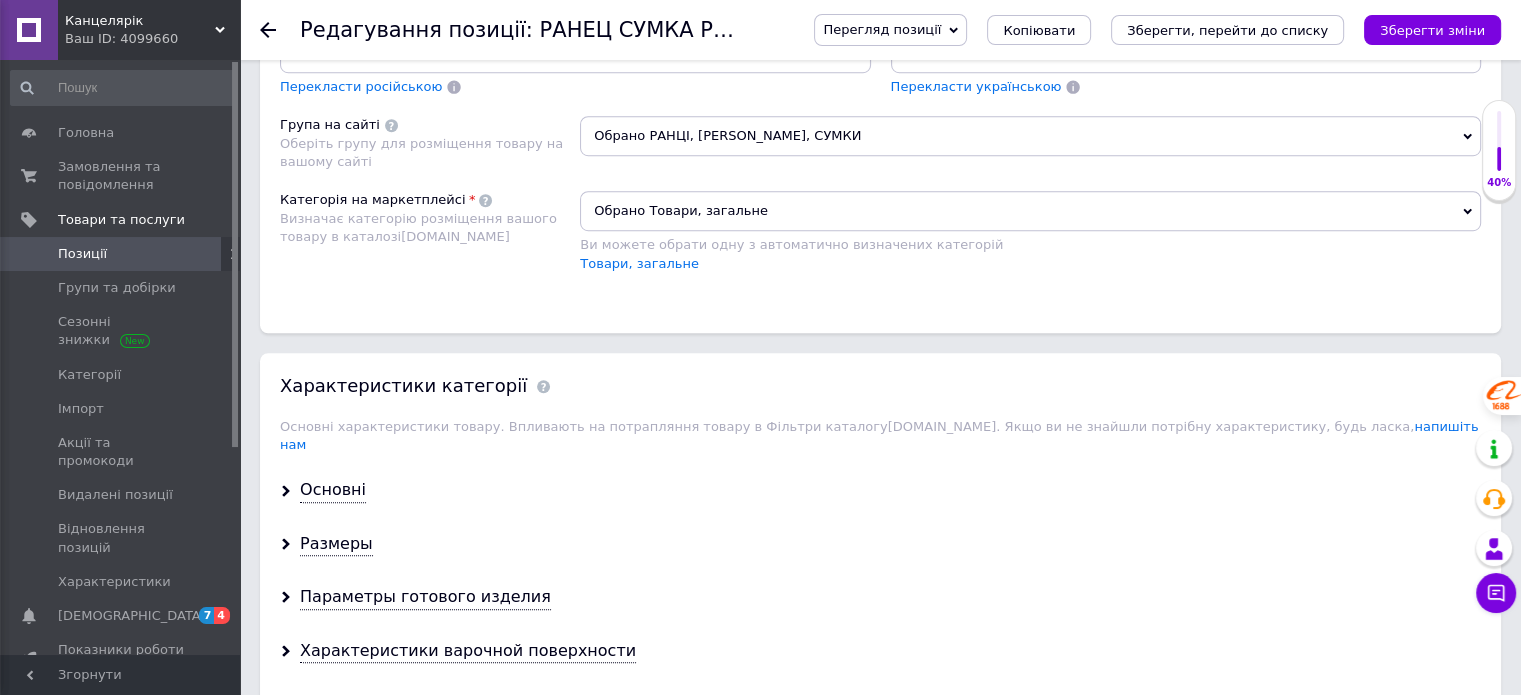
click at [712, 192] on span "Обрано Товари, загальне" at bounding box center [1030, 211] width 901 height 40
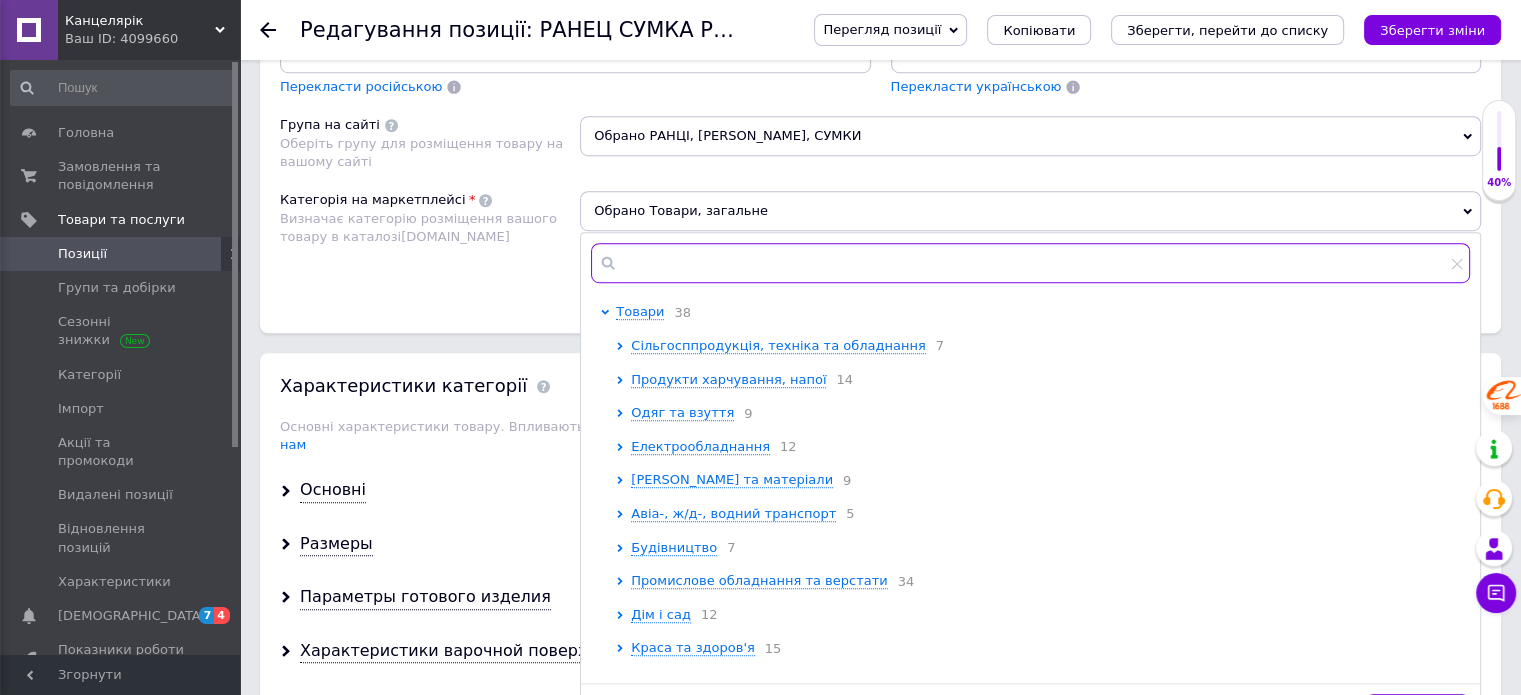
click at [717, 258] on input "text" at bounding box center [1030, 263] width 879 height 40
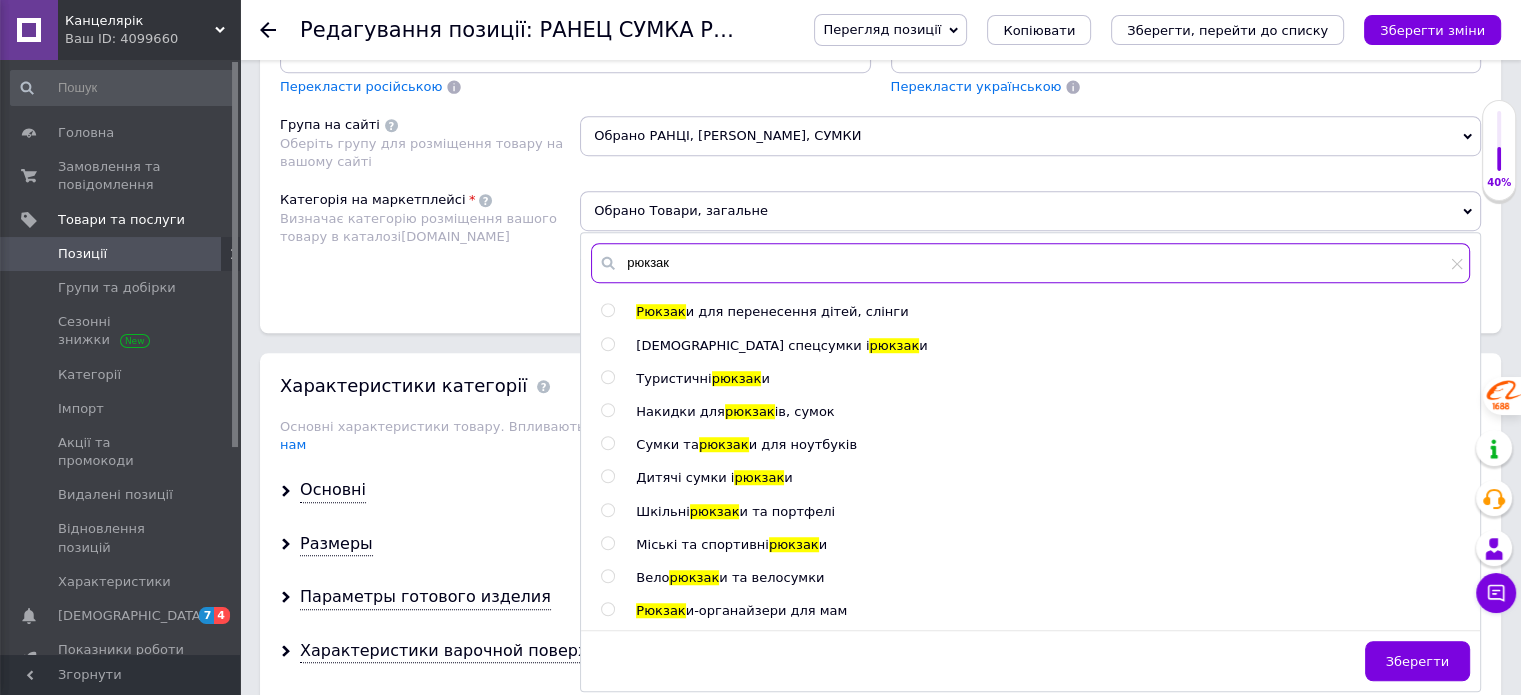
type input "рюкзак"
click at [606, 538] on input "radio" at bounding box center [607, 543] width 13 height 13
radio input "true"
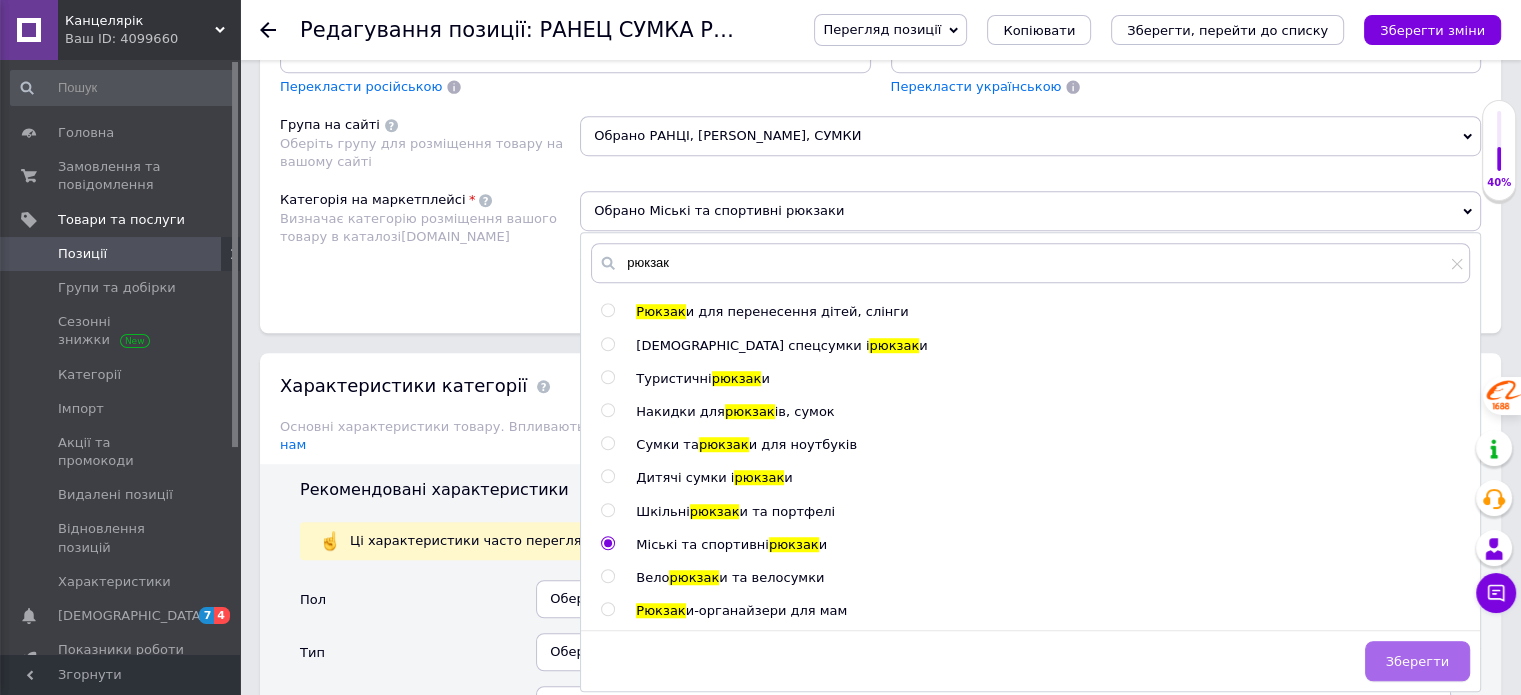
click at [1408, 654] on span "Зберегти" at bounding box center [1417, 661] width 63 height 15
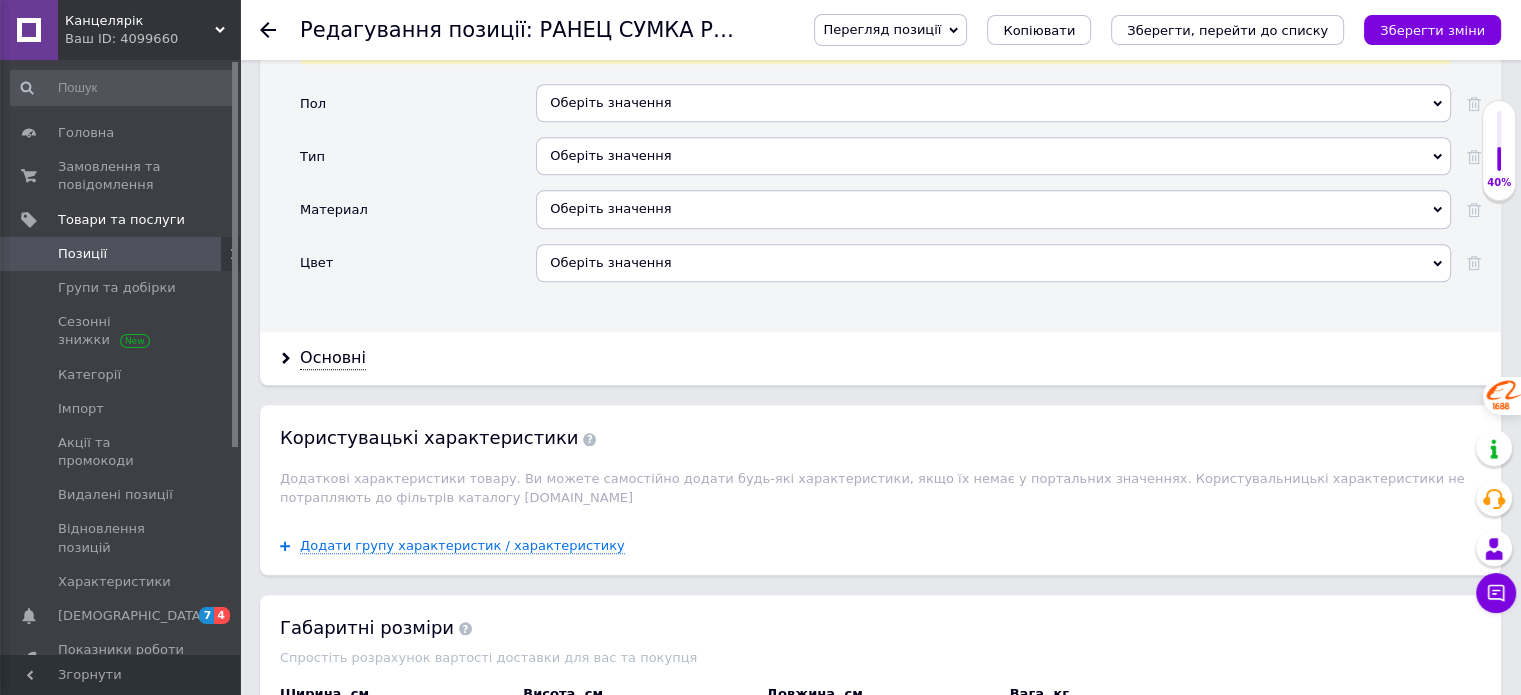
scroll to position [1871, 0]
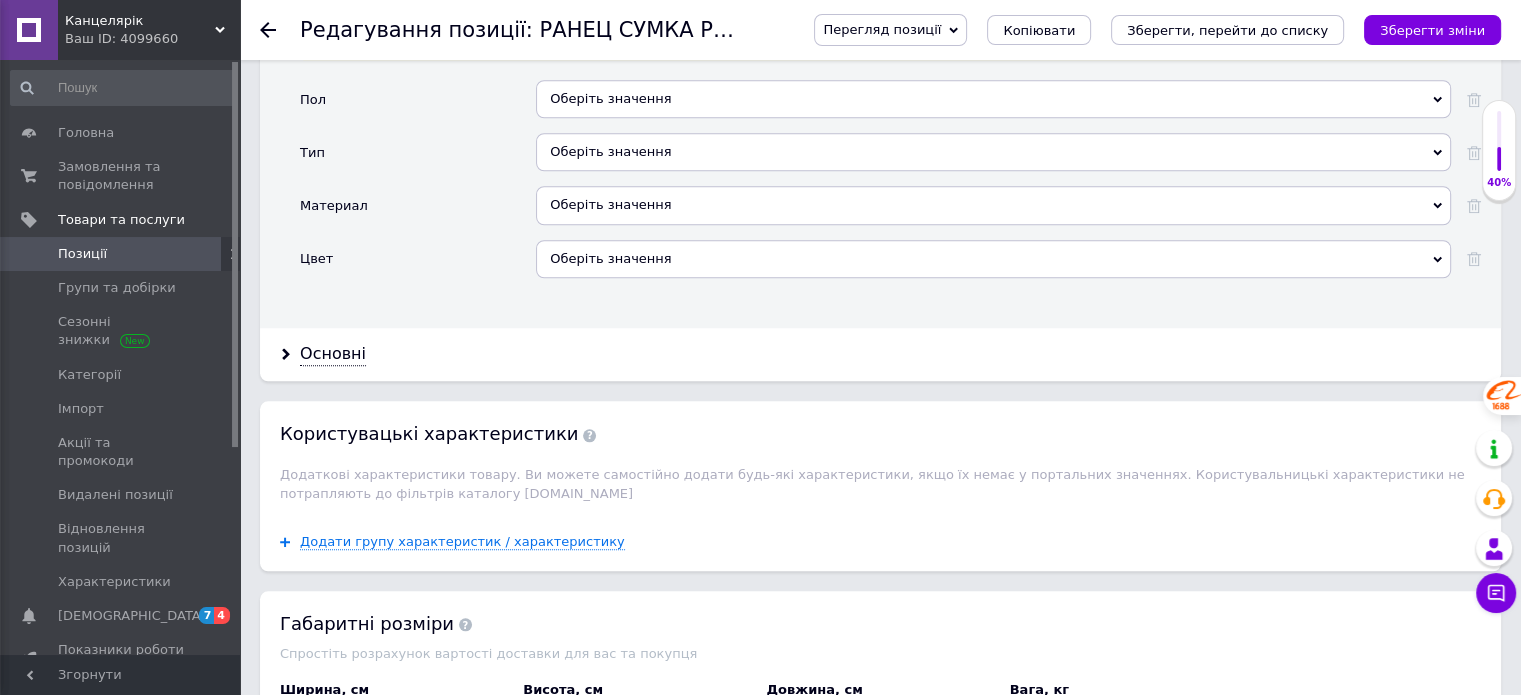
click at [574, 80] on div "Оберіть значення" at bounding box center [993, 99] width 915 height 38
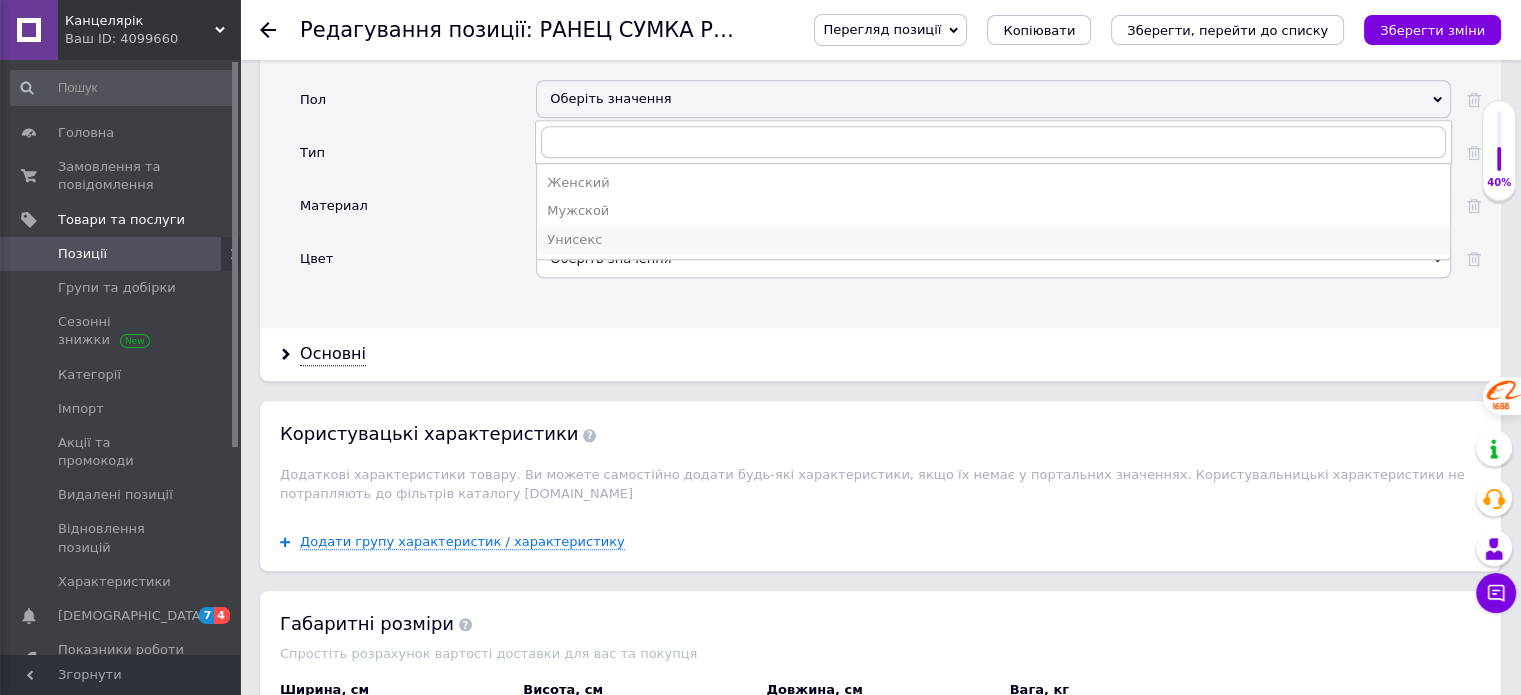
click at [572, 231] on div "Унисекс" at bounding box center [993, 240] width 893 height 18
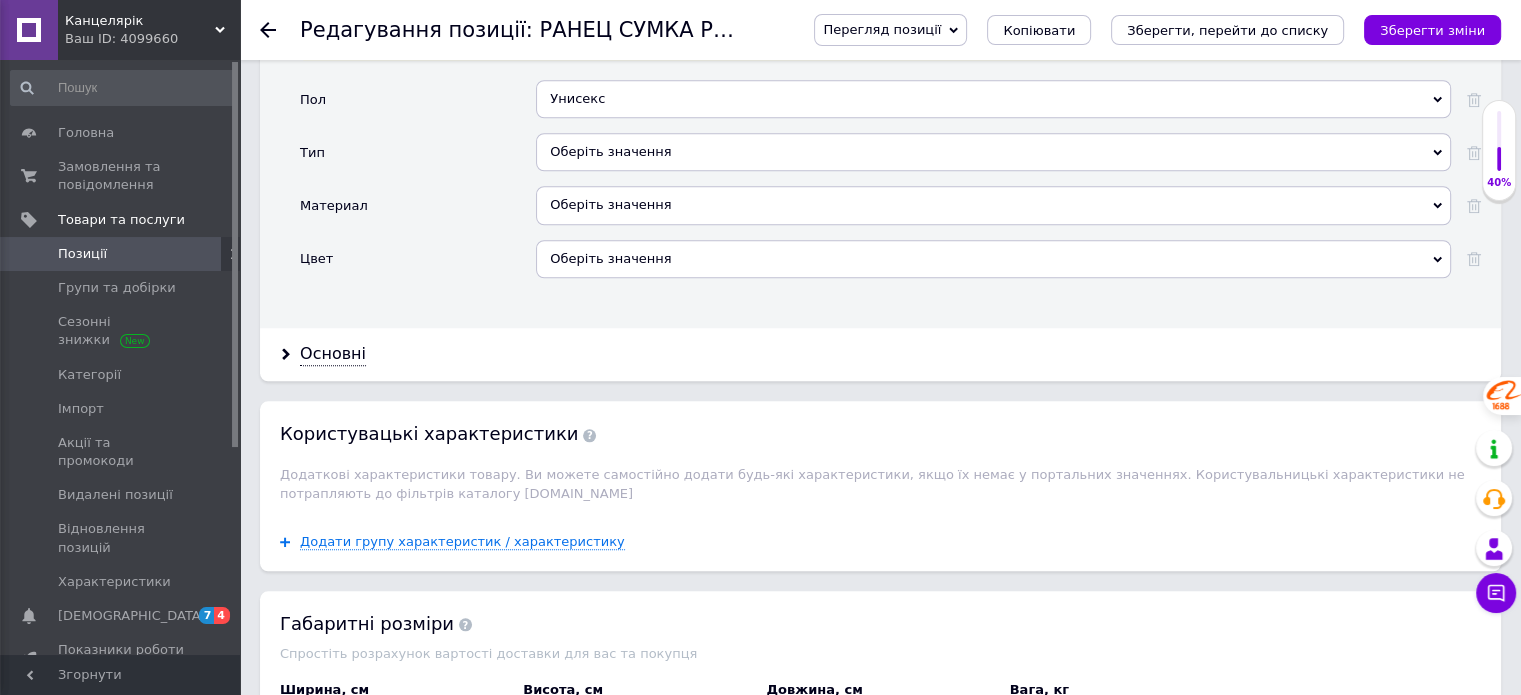
click at [590, 137] on div "Оберіть значення" at bounding box center [993, 152] width 915 height 38
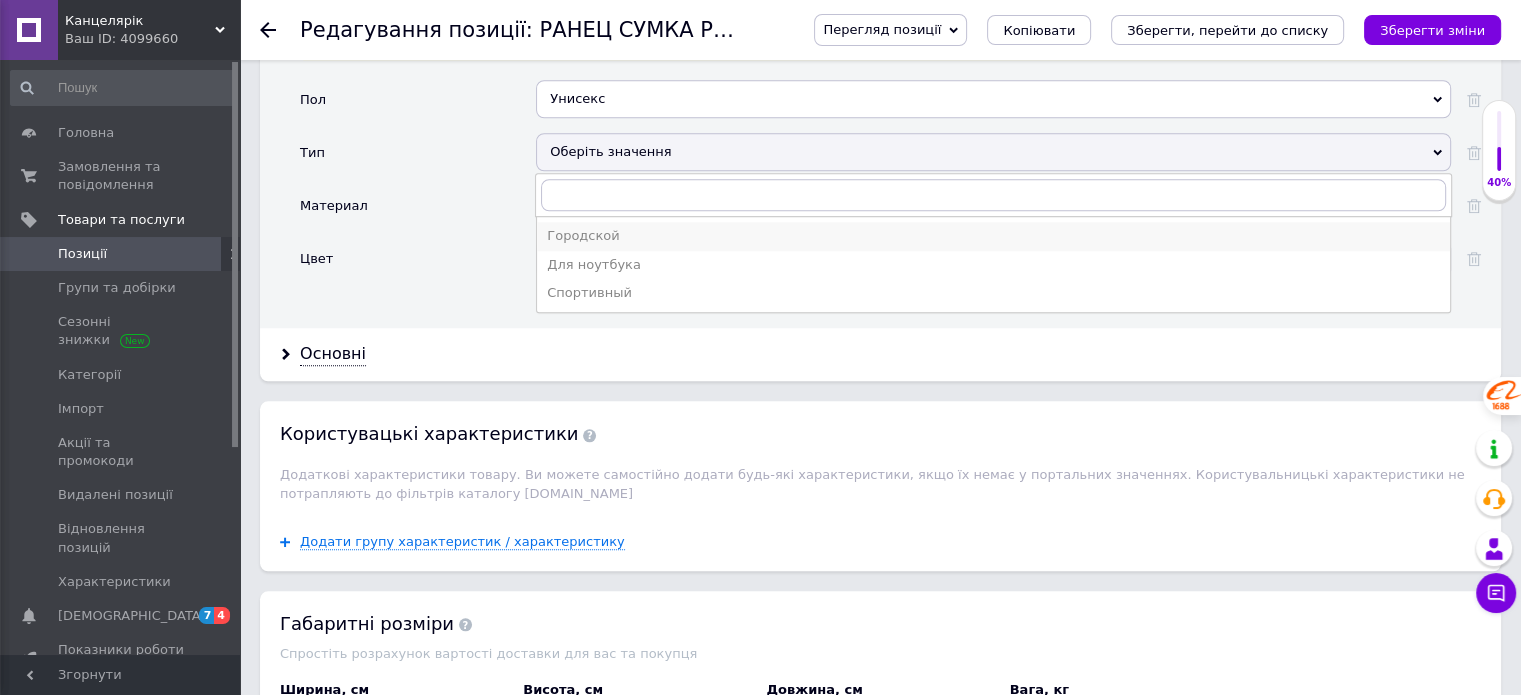
click at [567, 227] on div "Городской" at bounding box center [993, 236] width 893 height 18
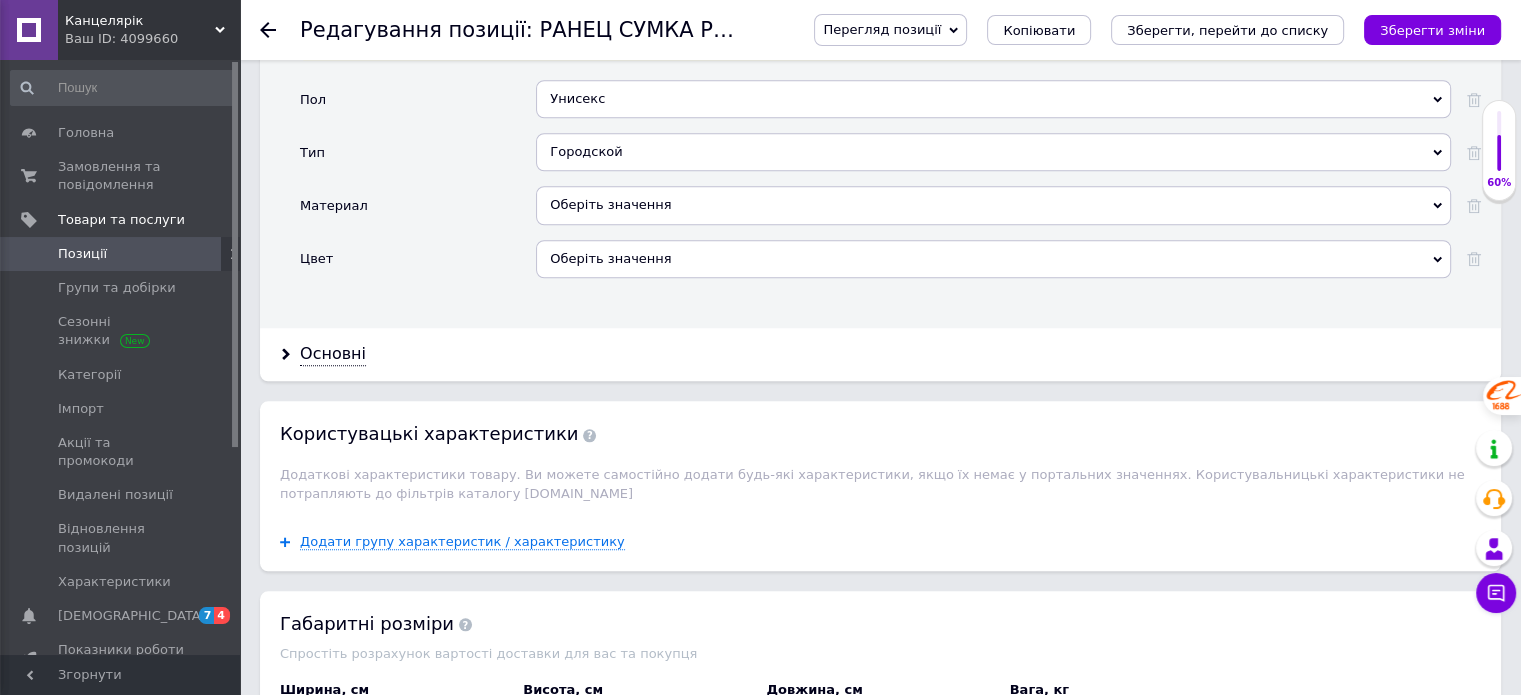
click at [582, 186] on div "Оберіть значення" at bounding box center [993, 205] width 915 height 38
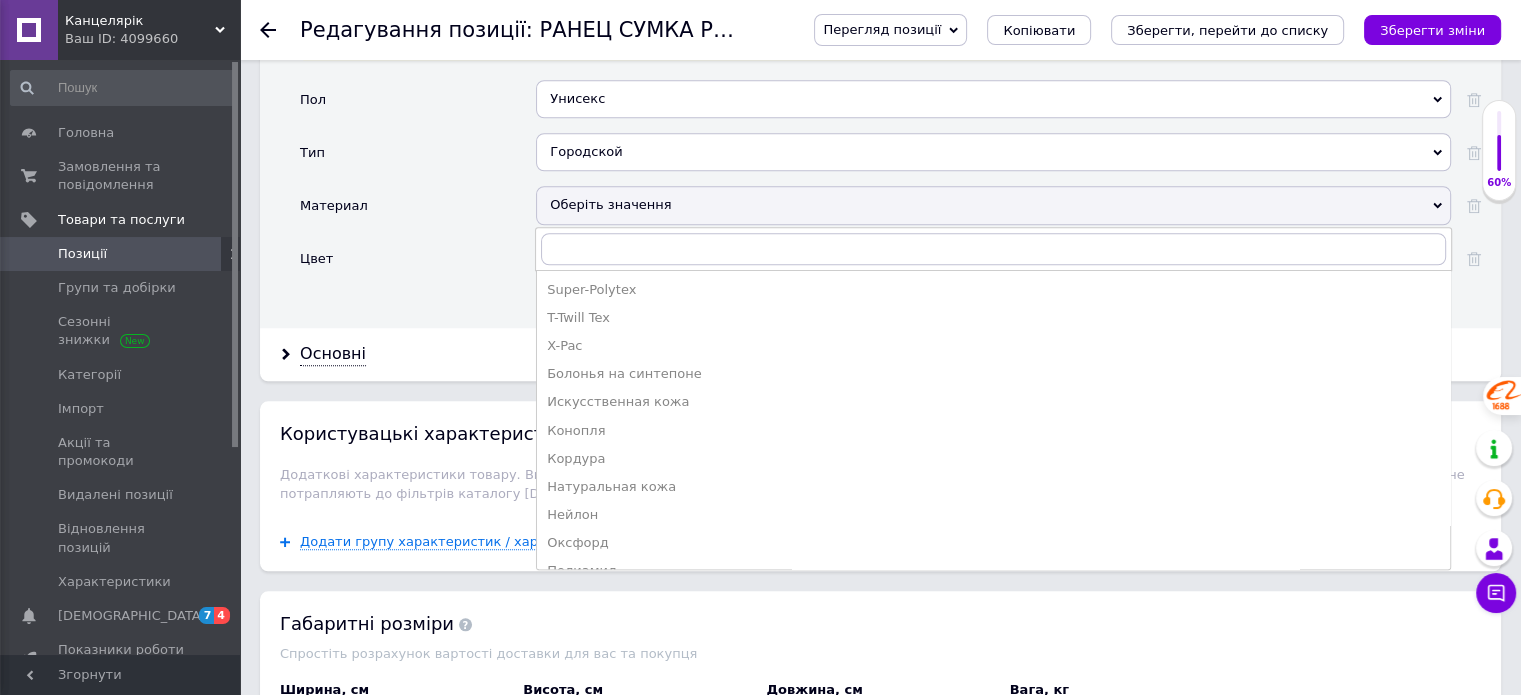
click at [582, 186] on div "Оберіть значення" at bounding box center [993, 205] width 915 height 38
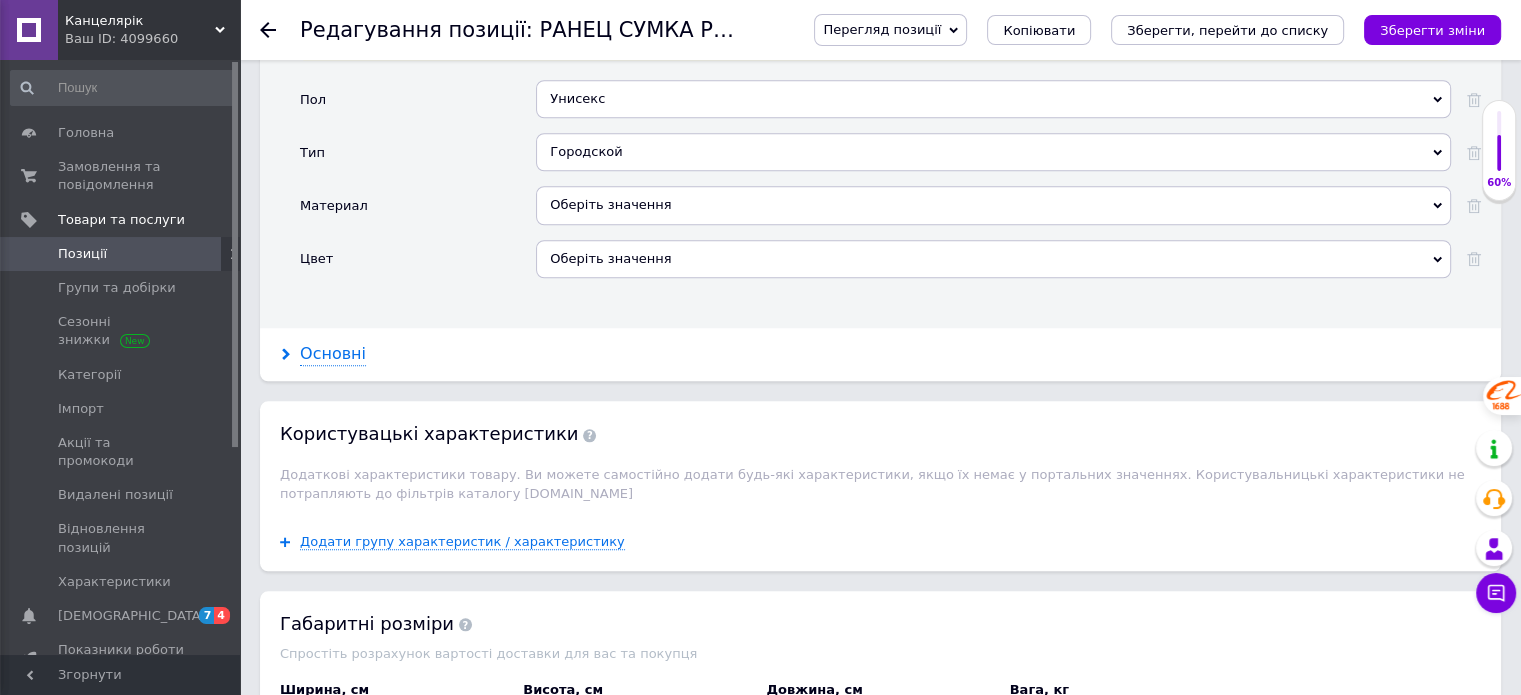
click at [329, 343] on div "Основні" at bounding box center [333, 354] width 66 height 23
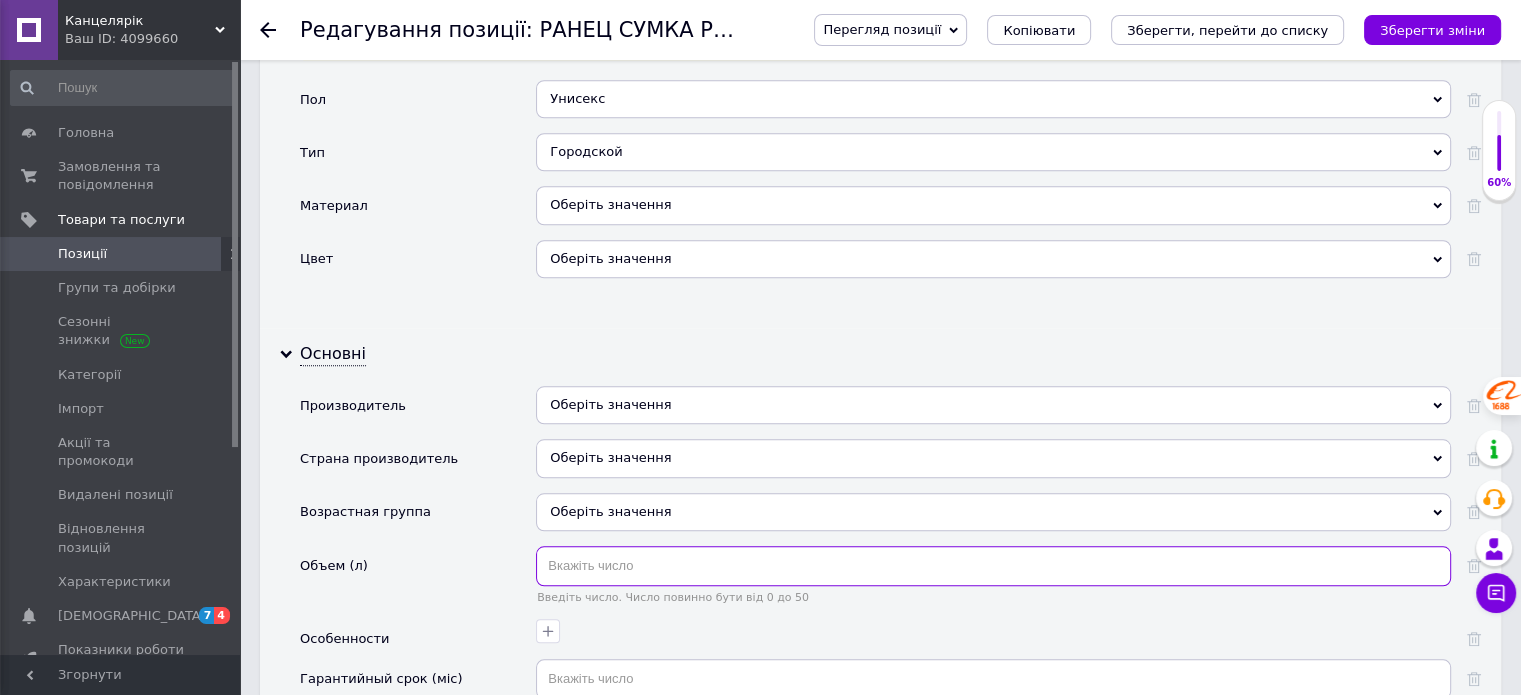
click at [696, 546] on input "text" at bounding box center [993, 566] width 915 height 40
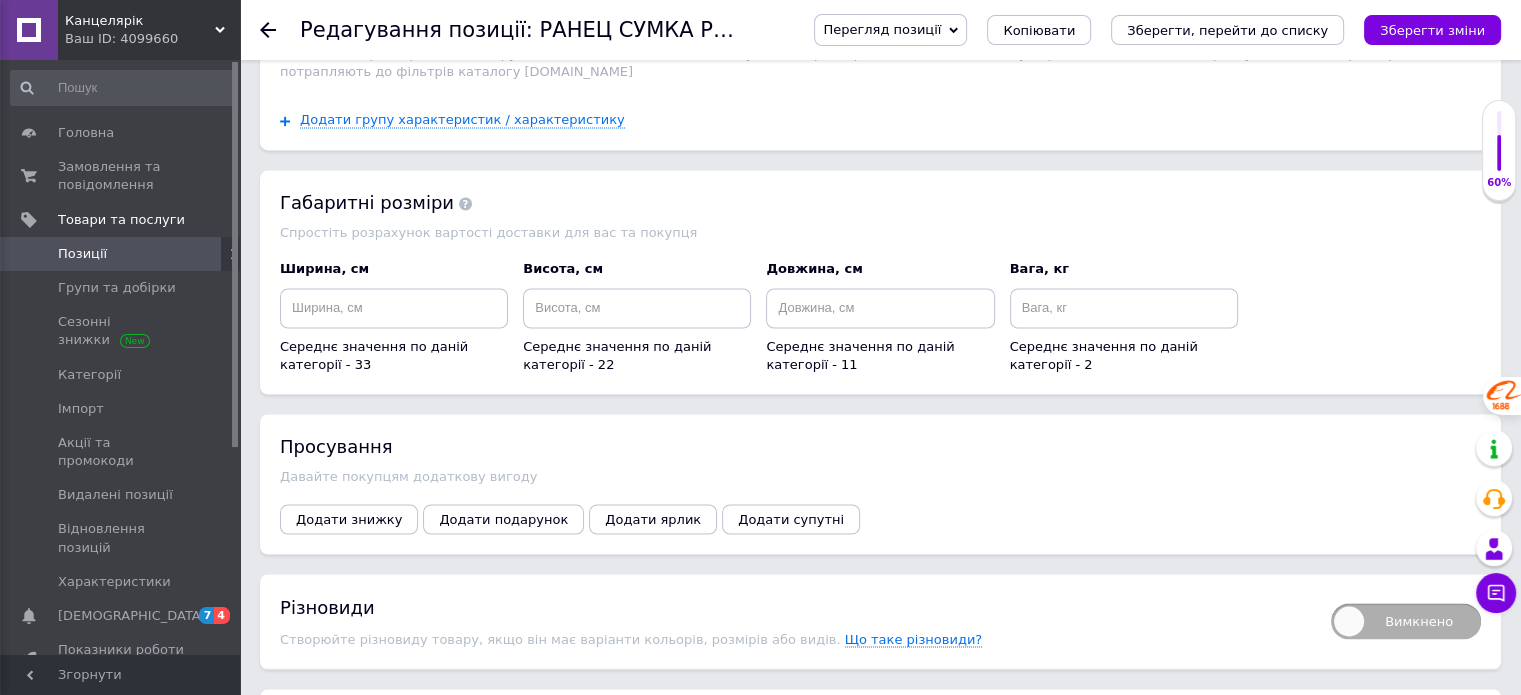
scroll to position [3343, 0]
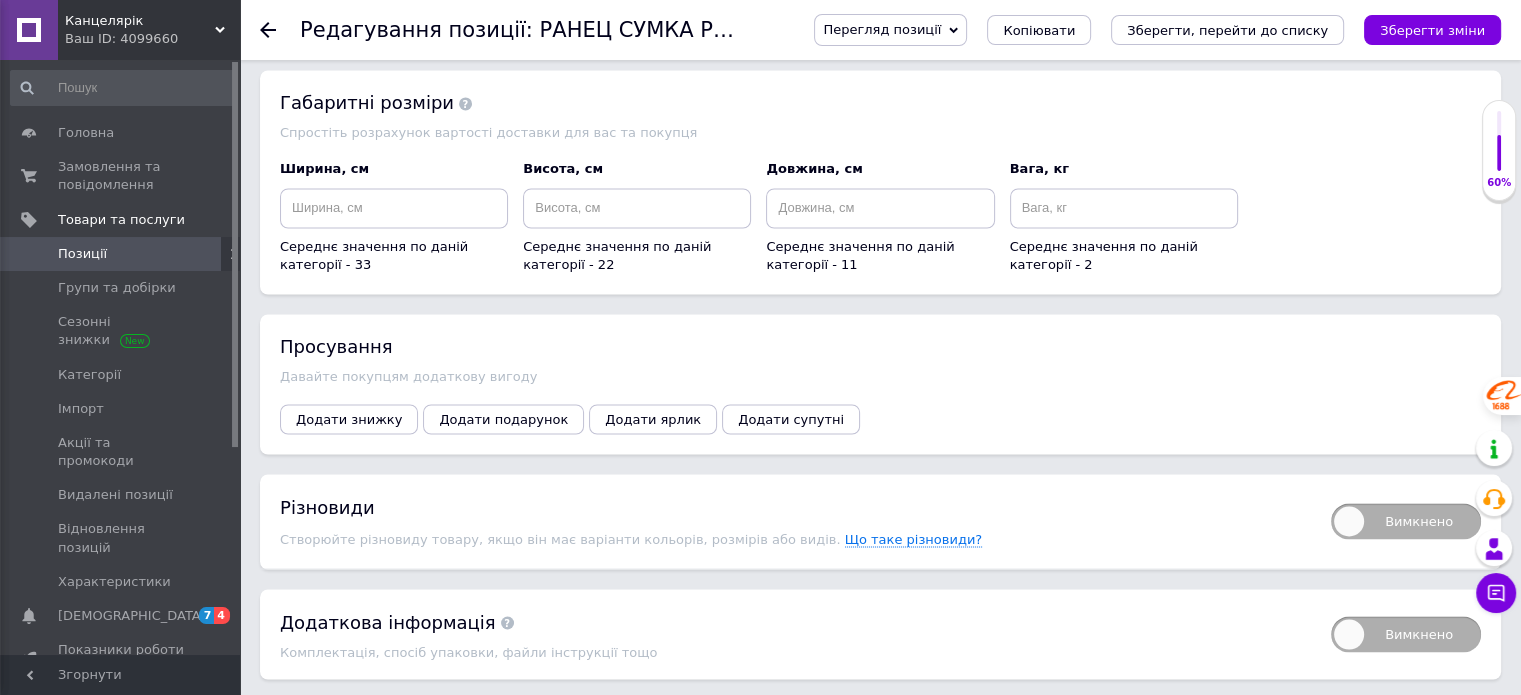
type input "10"
